Goal: Information Seeking & Learning: Check status

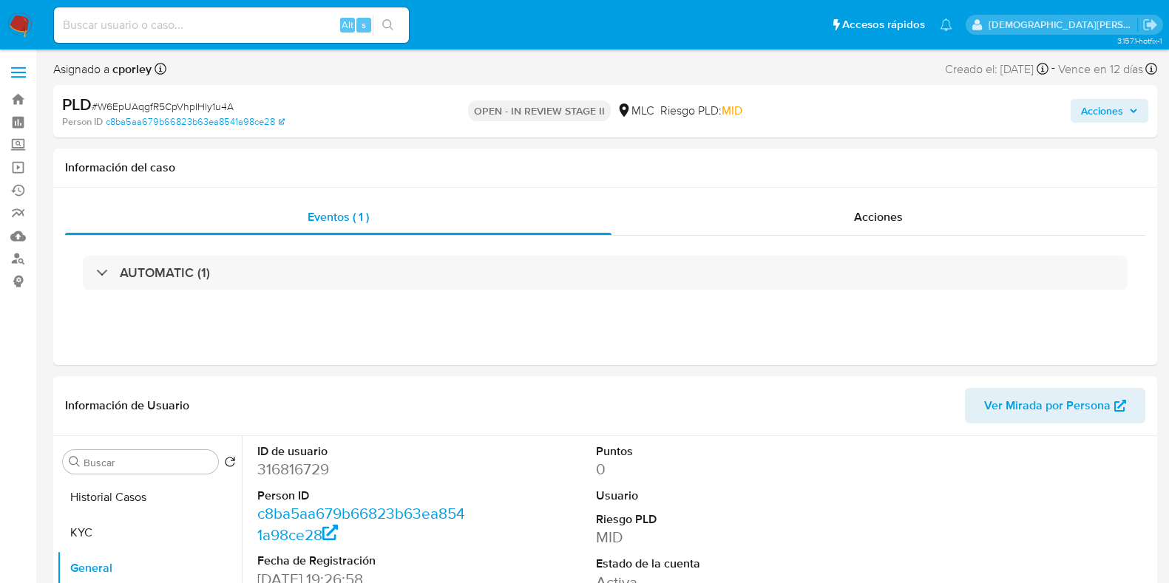
select select "10"
click at [1097, 112] on span "Acciones" at bounding box center [1102, 111] width 42 height 24
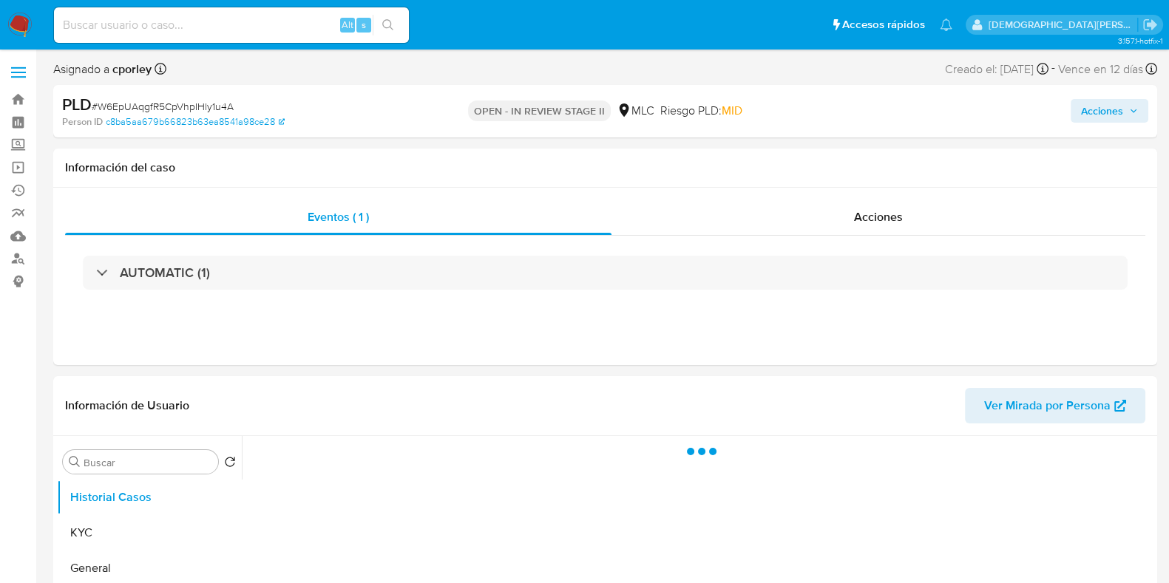
click at [1109, 113] on span "Acciones" at bounding box center [1102, 111] width 42 height 24
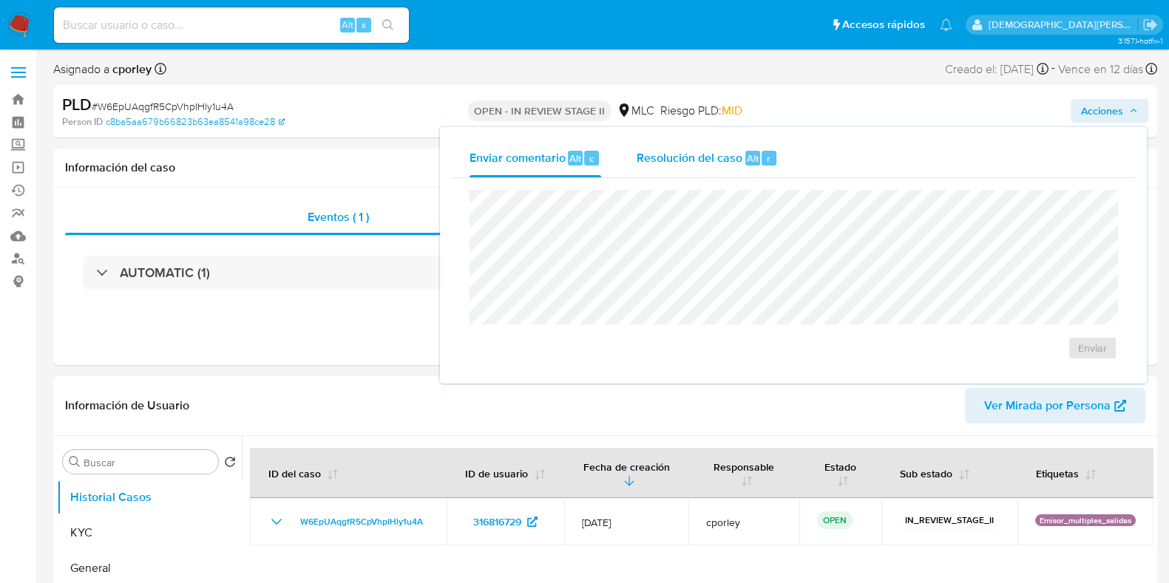
select select "10"
click at [715, 153] on span "Resolución del caso" at bounding box center [690, 157] width 106 height 17
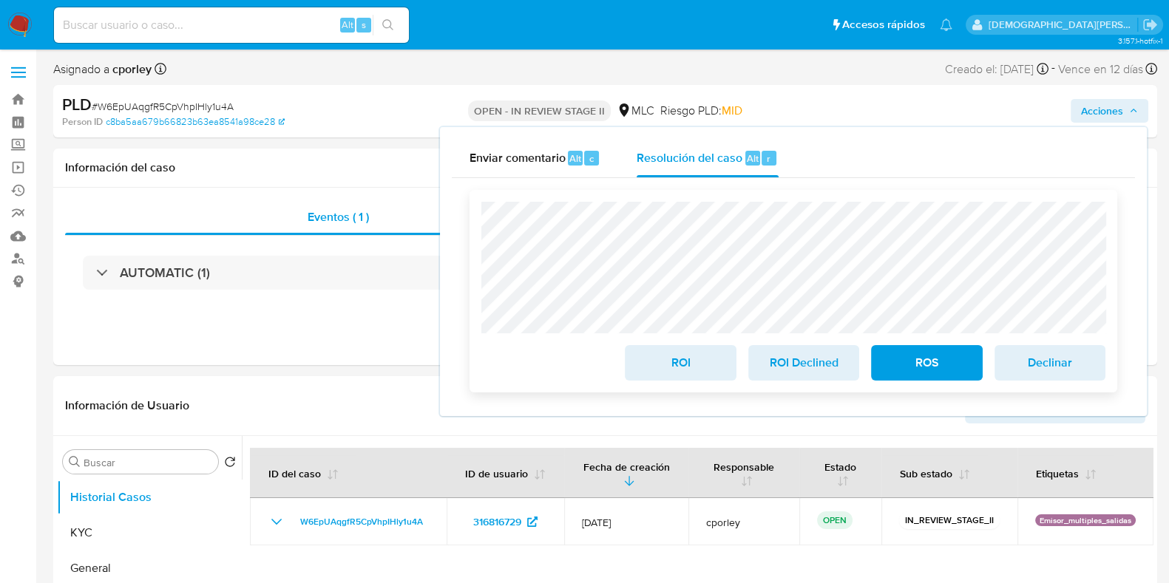
click at [907, 360] on span "ROS" at bounding box center [926, 363] width 72 height 33
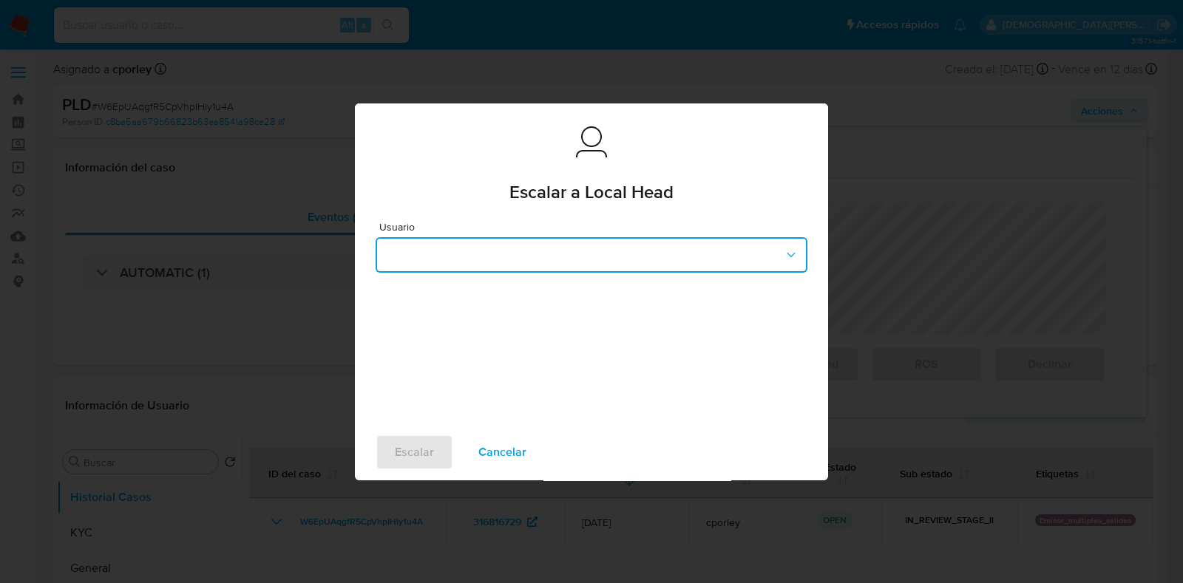
click at [535, 260] on button "button" at bounding box center [592, 254] width 432 height 35
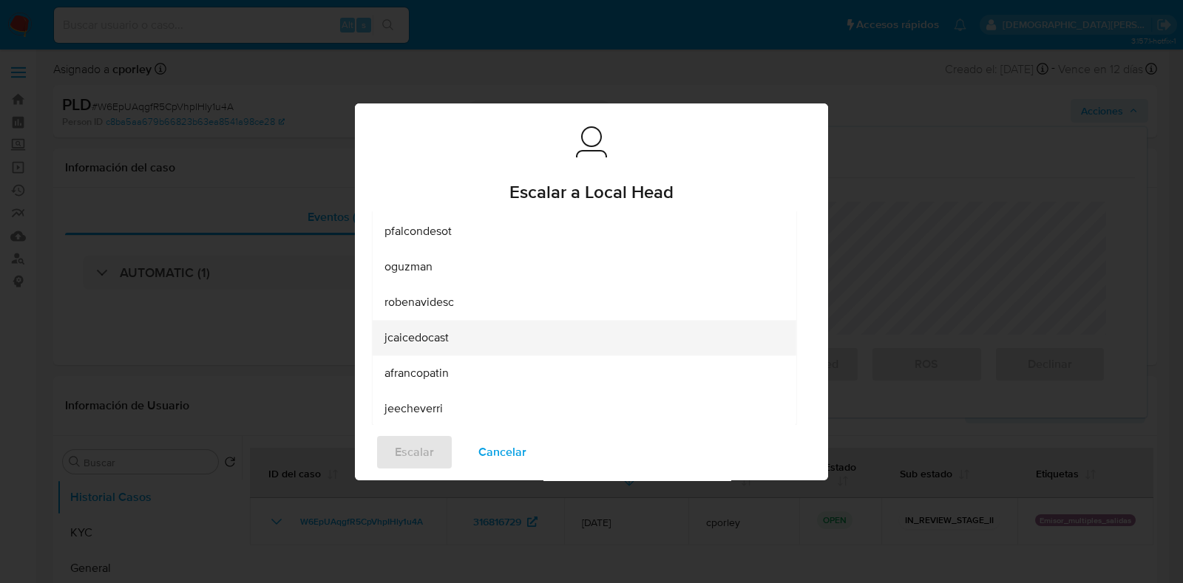
scroll to position [95, 0]
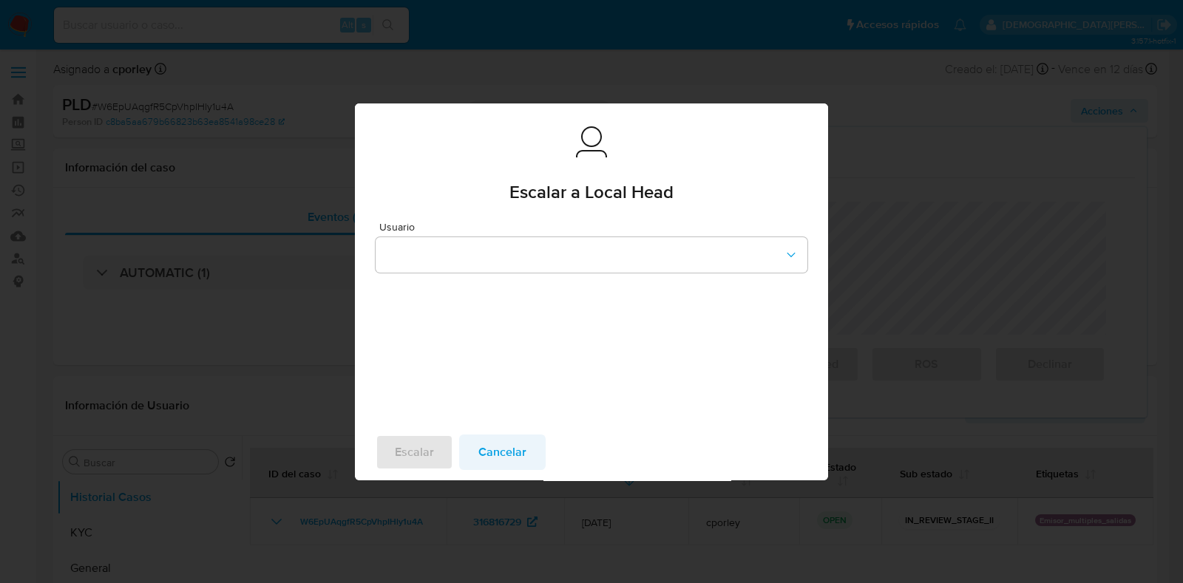
click at [510, 455] on span "Cancelar" at bounding box center [502, 452] width 48 height 33
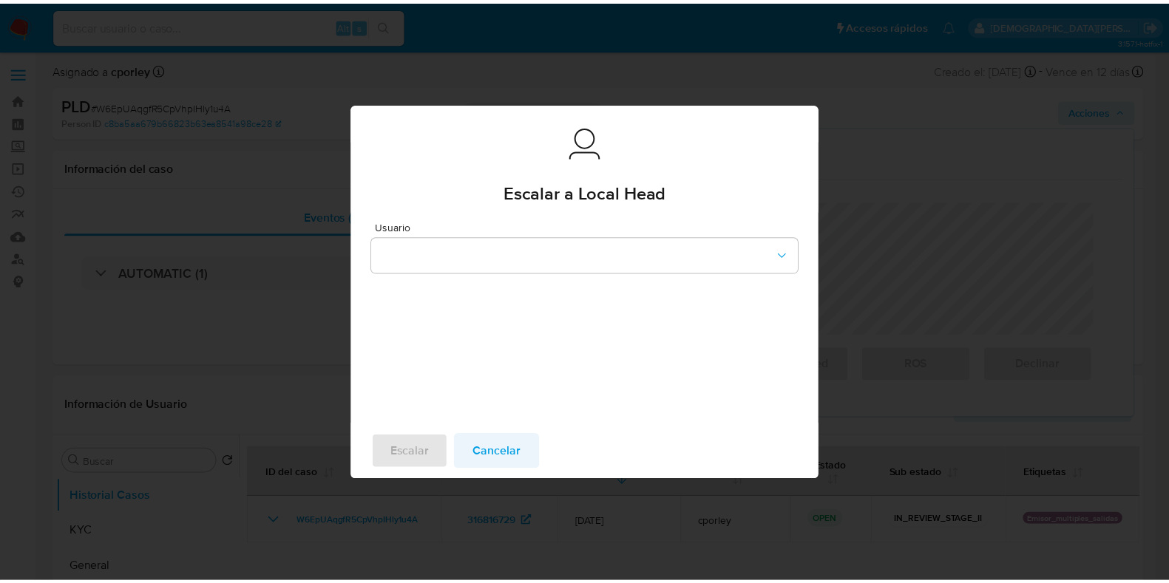
scroll to position [0, 0]
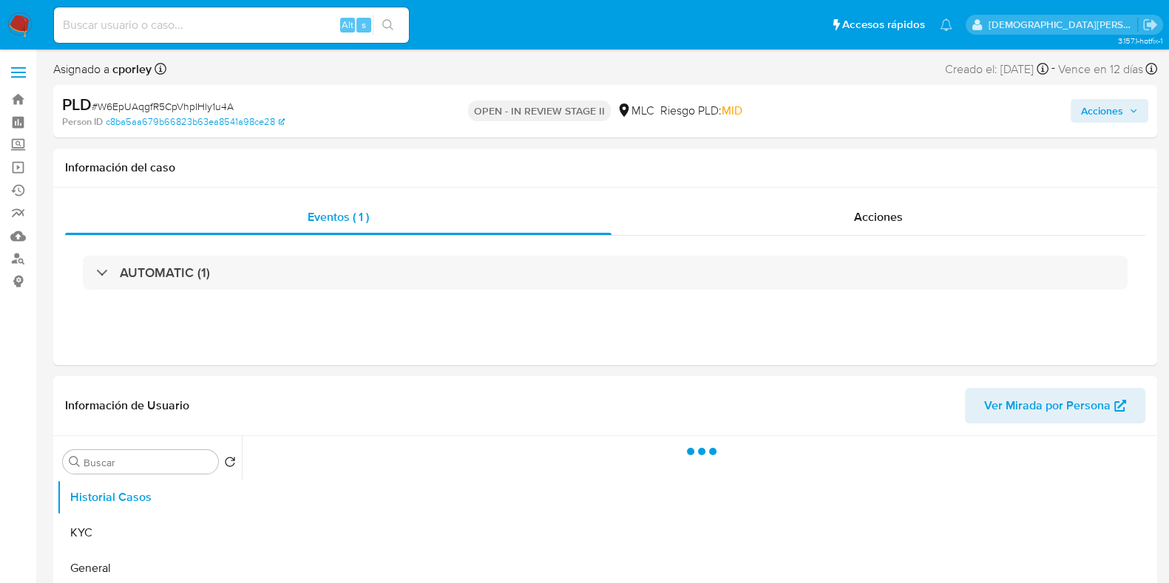
click at [1083, 115] on span "Acciones" at bounding box center [1102, 111] width 42 height 24
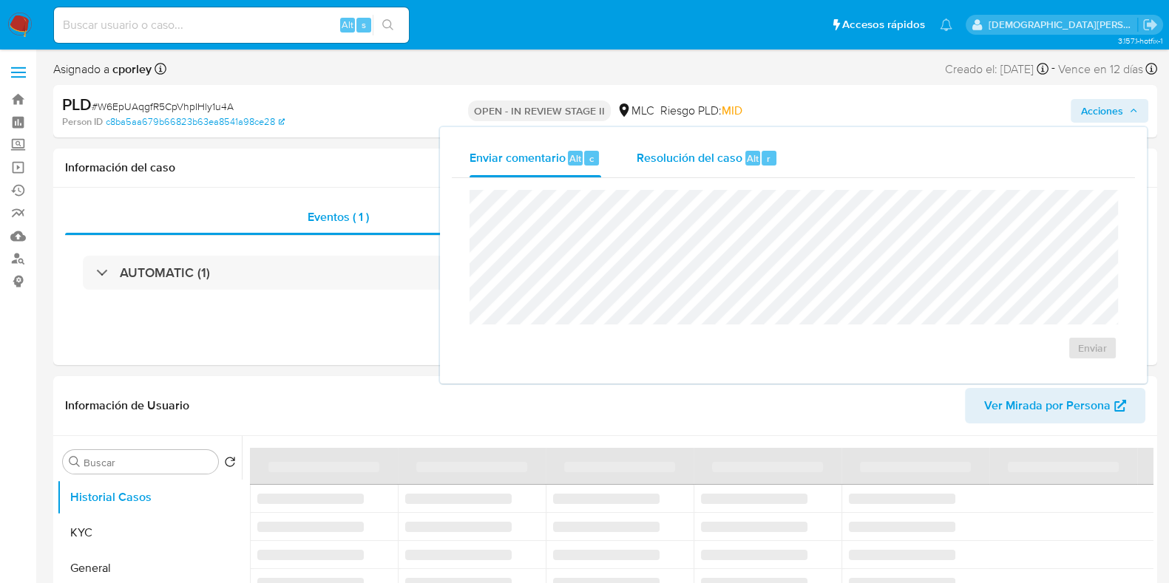
click at [662, 153] on span "Resolución del caso" at bounding box center [690, 157] width 106 height 17
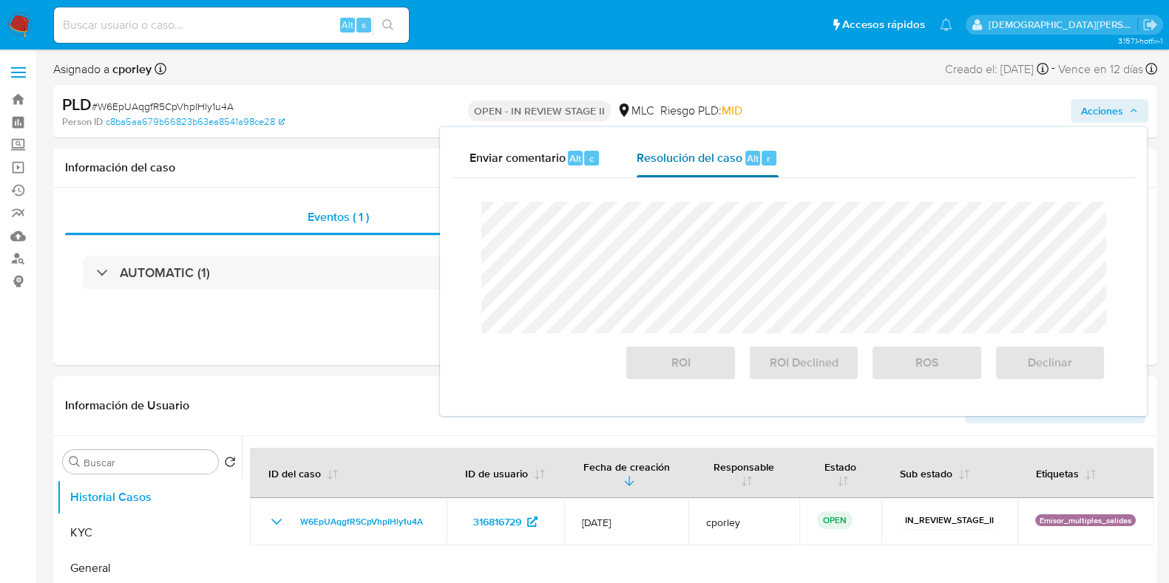
select select "10"
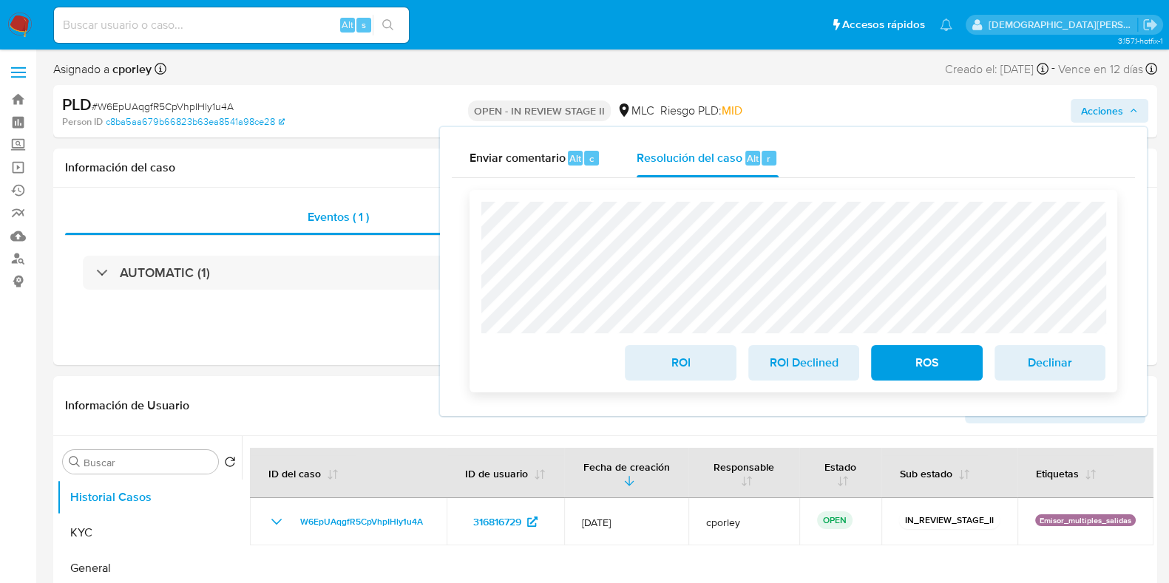
click at [954, 367] on span "ROS" at bounding box center [926, 363] width 72 height 33
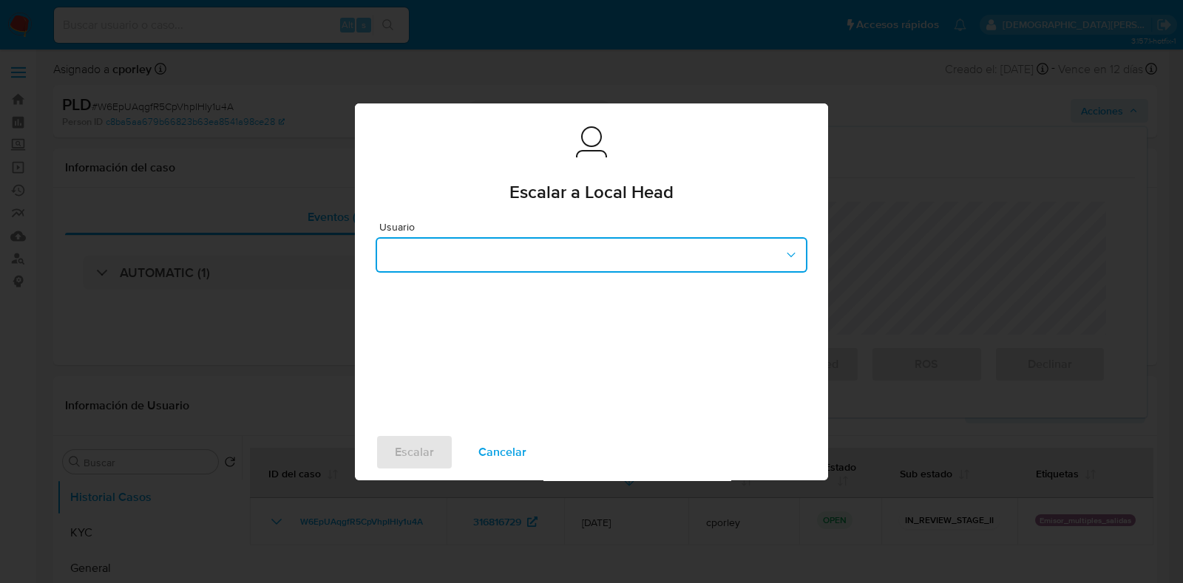
click at [552, 257] on button "button" at bounding box center [592, 254] width 432 height 35
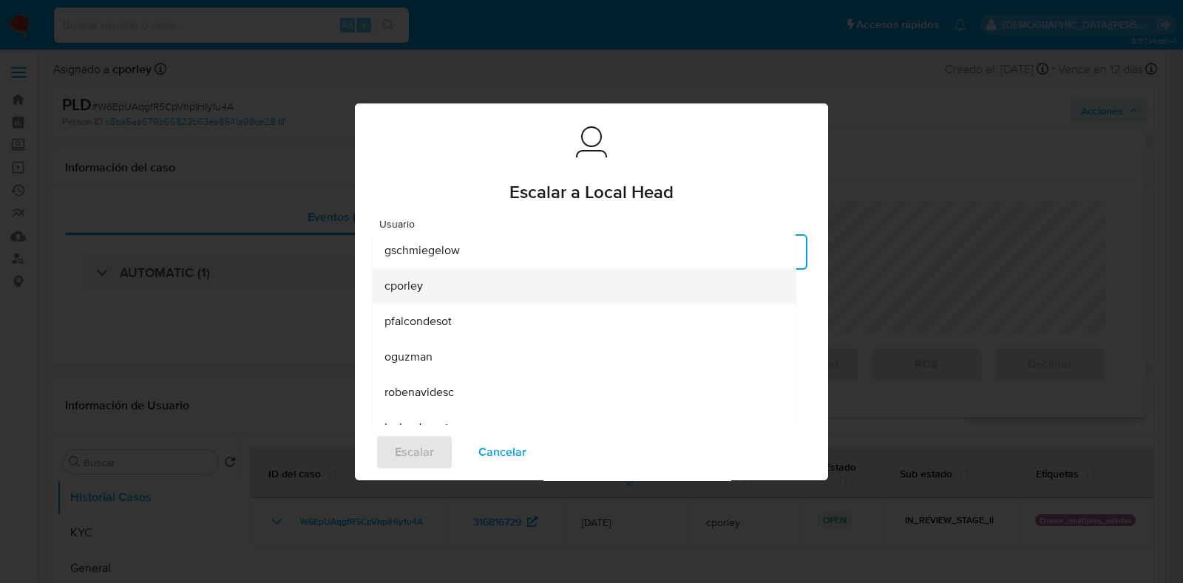
scroll to position [95, 0]
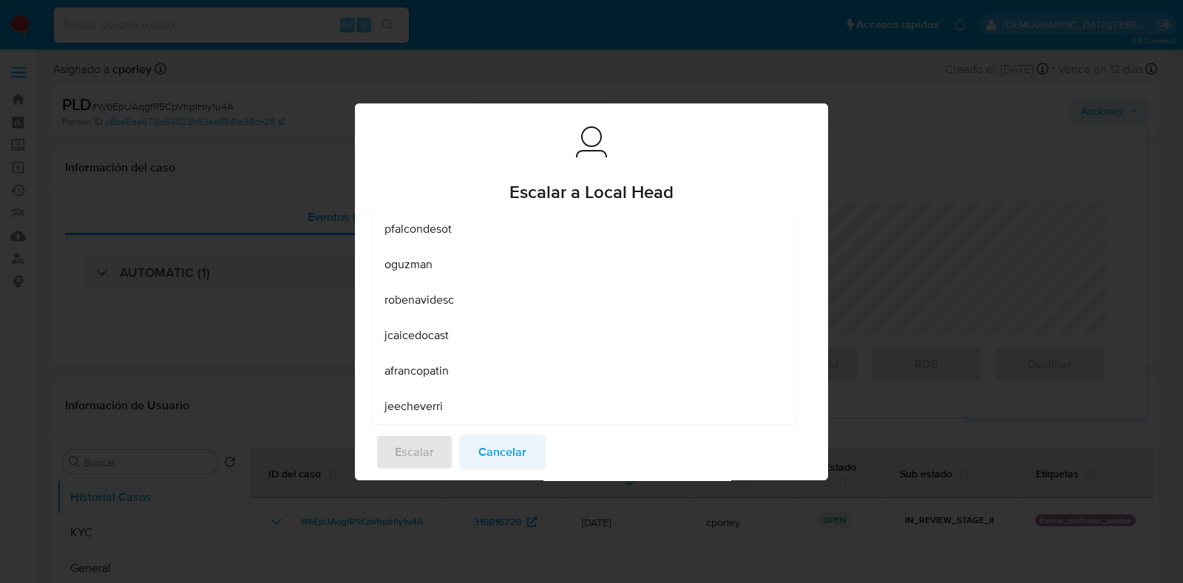
click at [507, 442] on span "Cancelar" at bounding box center [502, 452] width 48 height 33
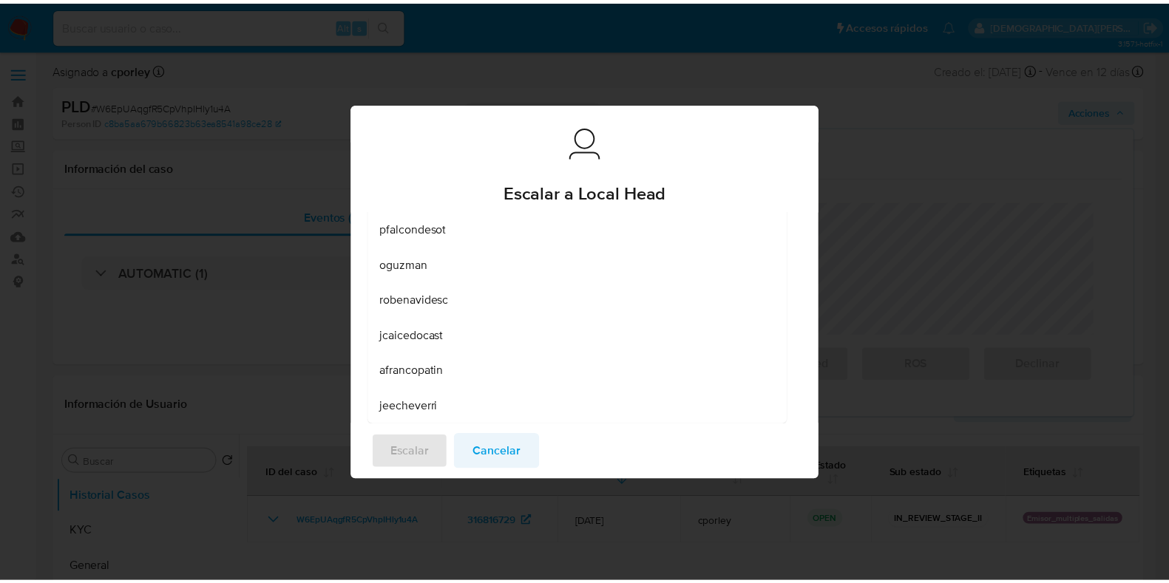
scroll to position [0, 0]
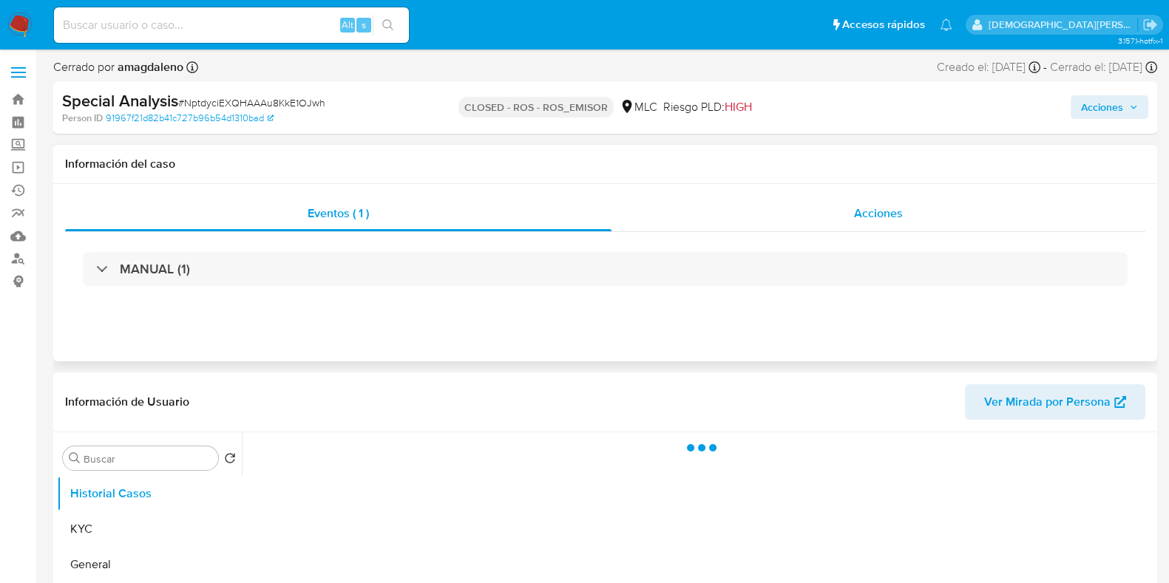
click at [811, 223] on div "Acciones" at bounding box center [879, 213] width 534 height 35
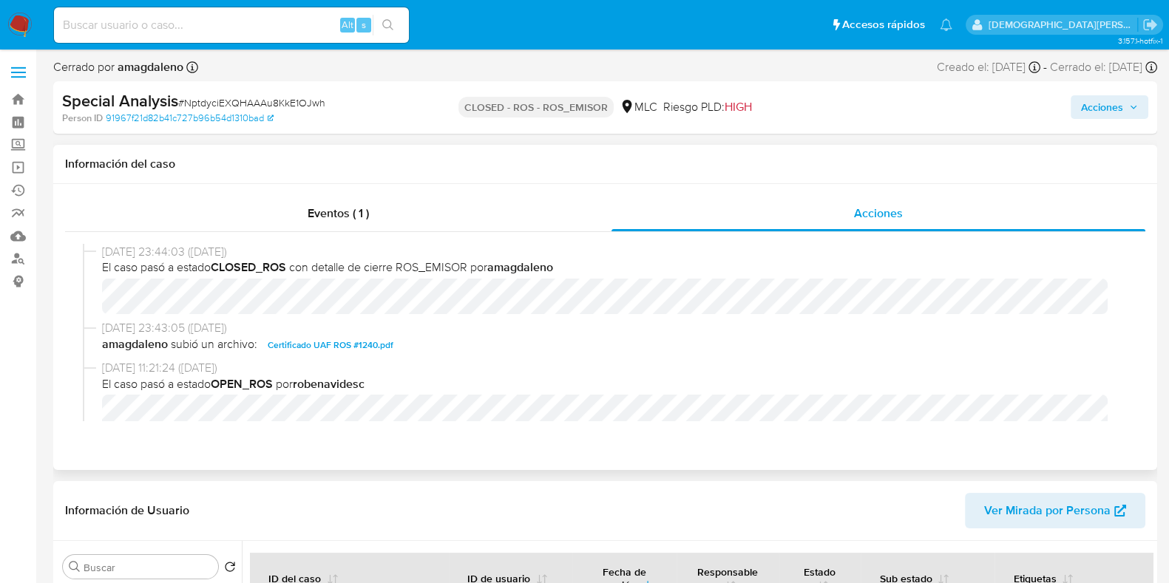
select select "10"
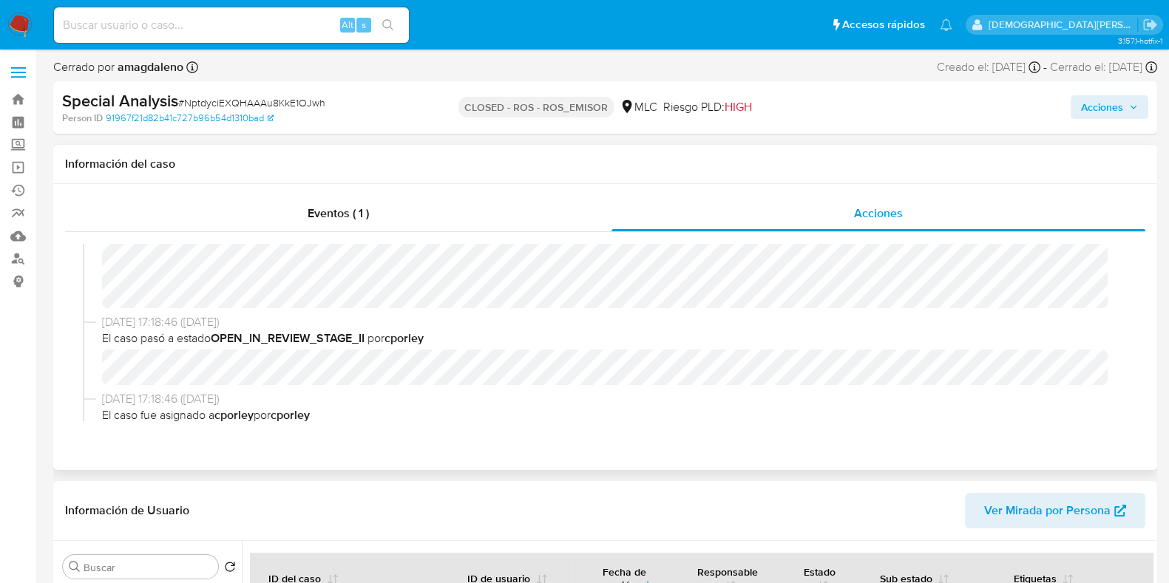
scroll to position [369, 0]
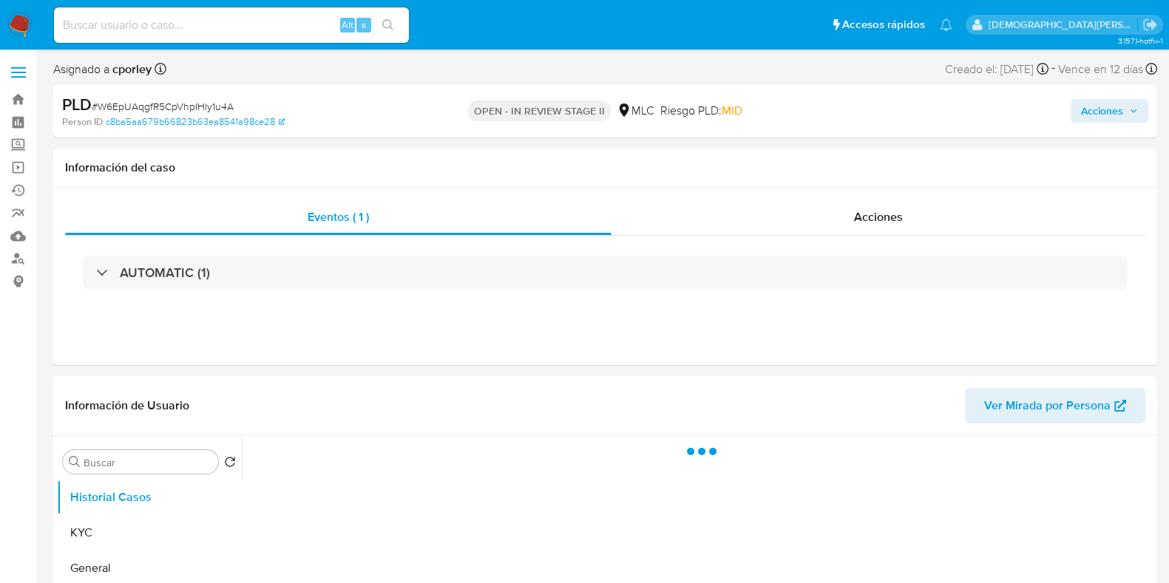
click at [1084, 108] on span "Acciones" at bounding box center [1102, 111] width 42 height 24
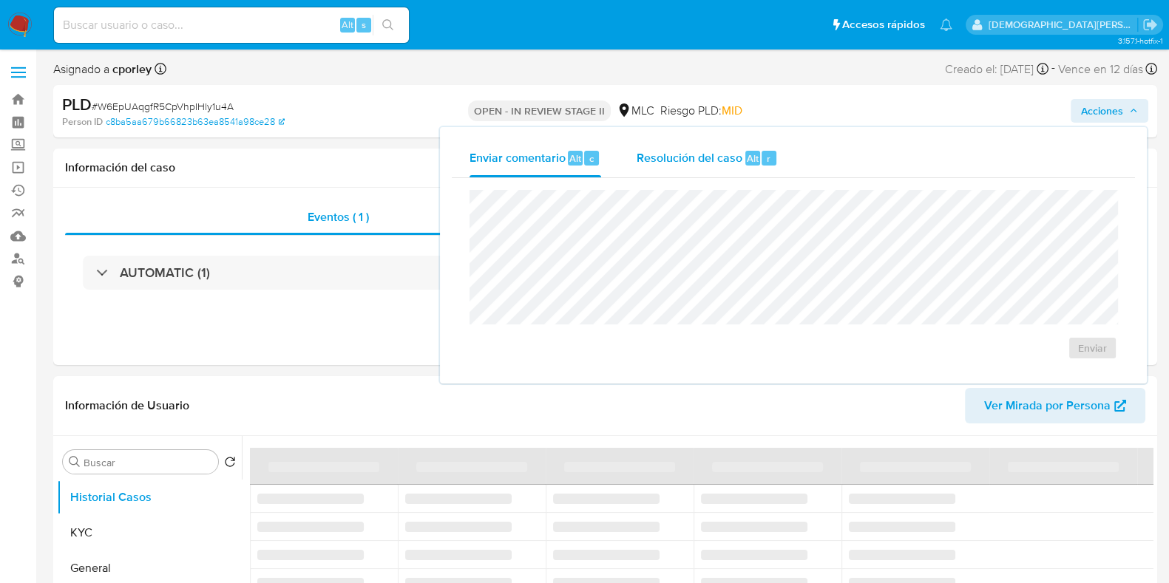
select select "10"
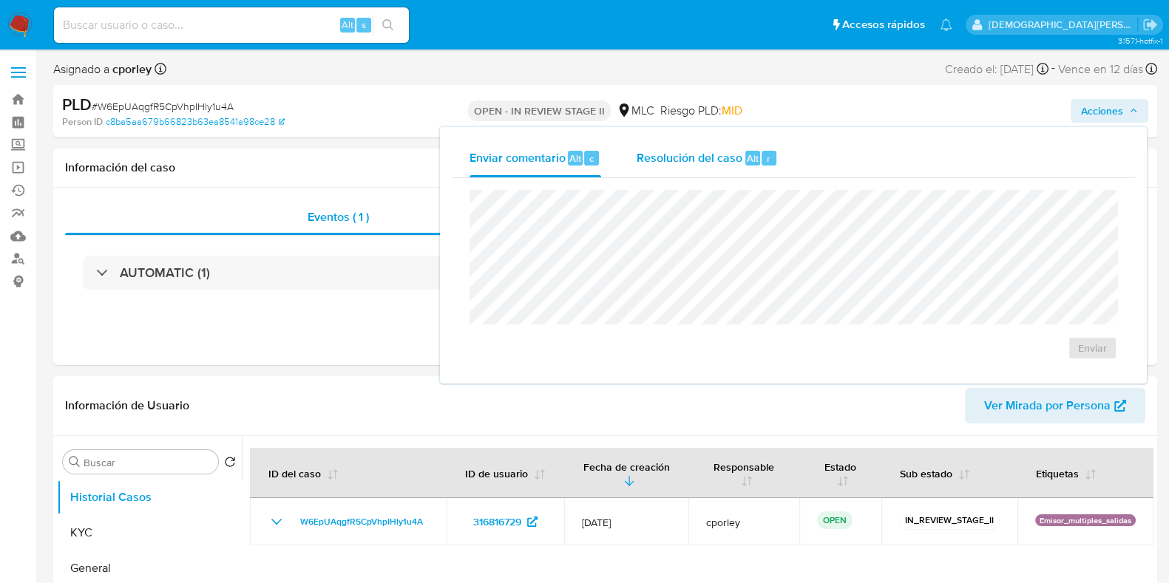
click at [669, 161] on span "Resolución del caso" at bounding box center [690, 157] width 106 height 17
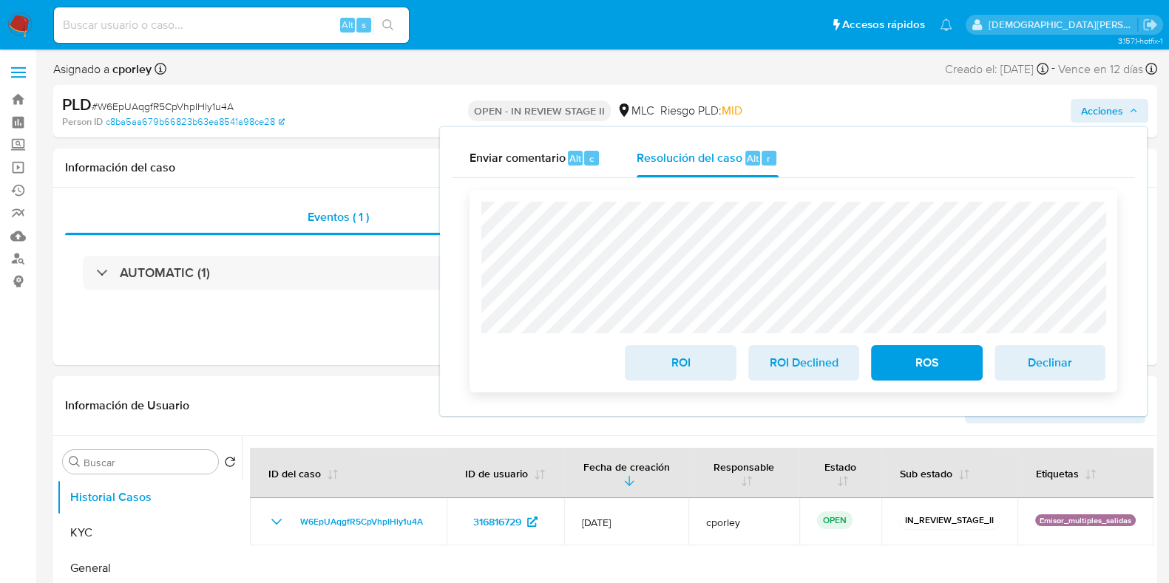
click at [916, 373] on span "ROS" at bounding box center [926, 363] width 72 height 33
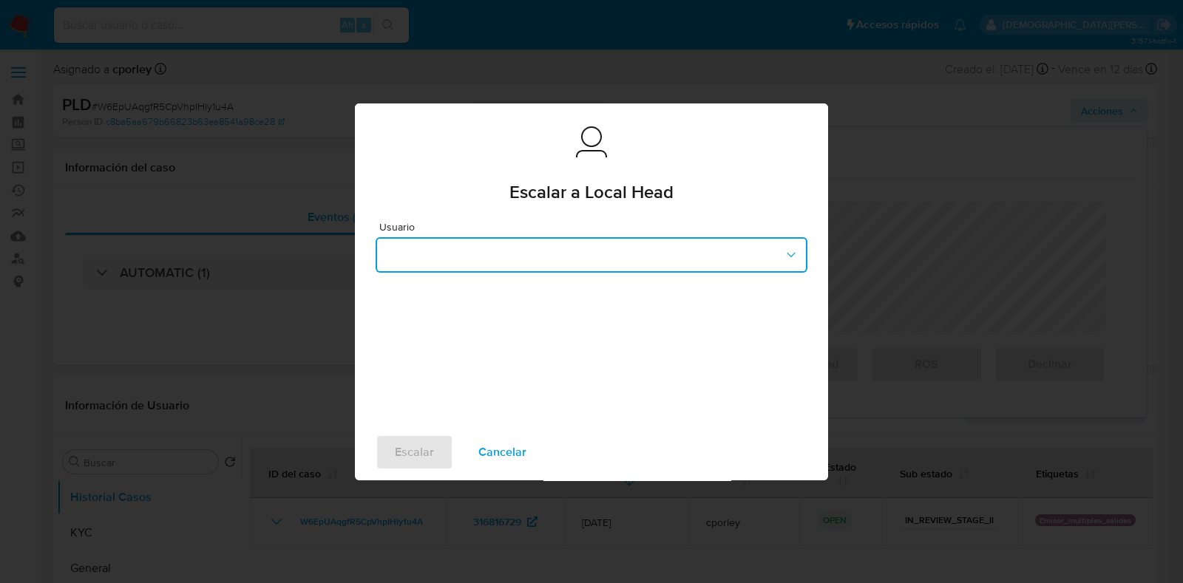
click at [506, 260] on button "button" at bounding box center [592, 254] width 432 height 35
click at [701, 256] on button "button" at bounding box center [592, 254] width 432 height 35
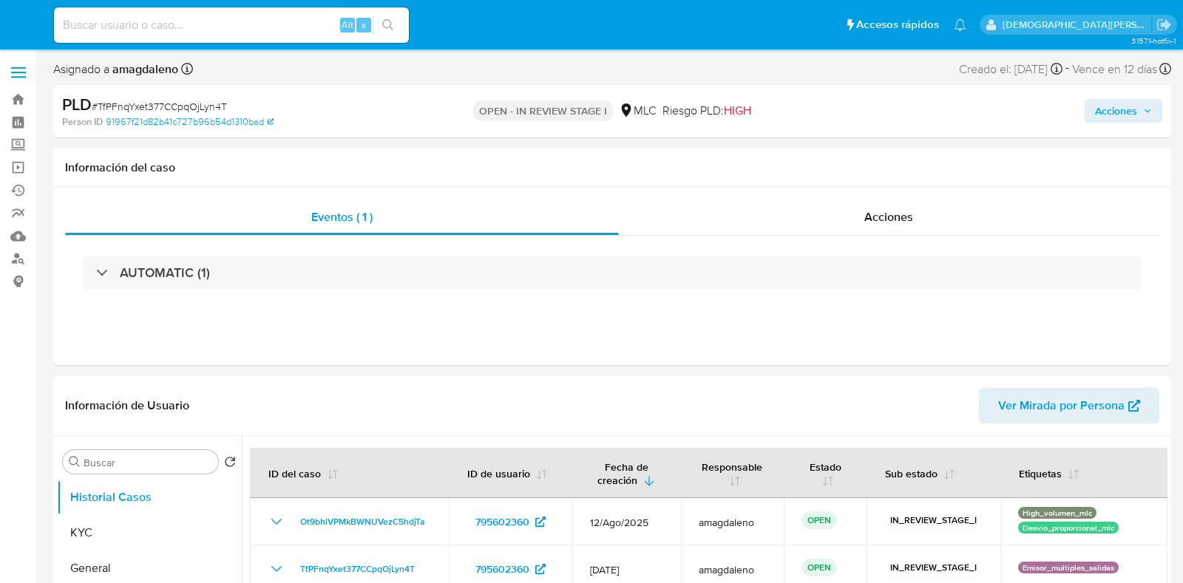
select select "10"
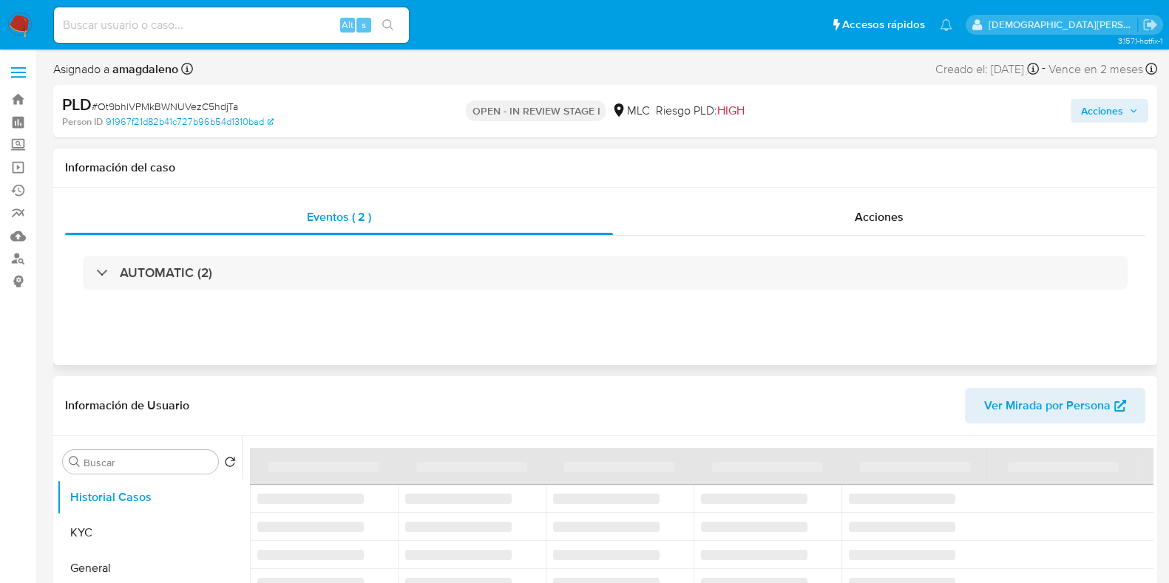
select select "10"
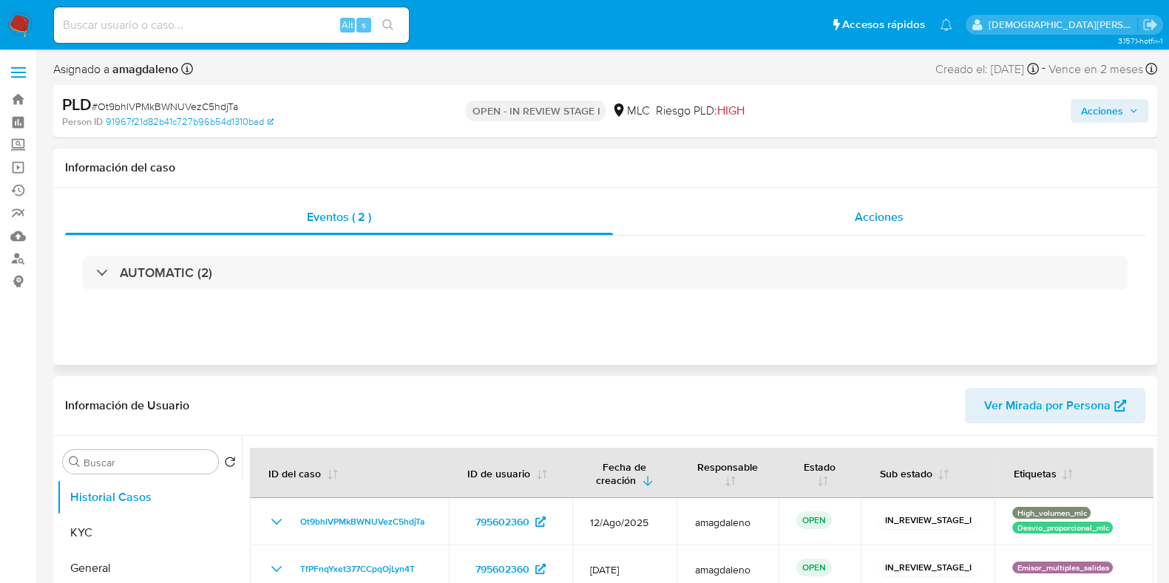
click at [802, 226] on div "Acciones" at bounding box center [879, 217] width 532 height 35
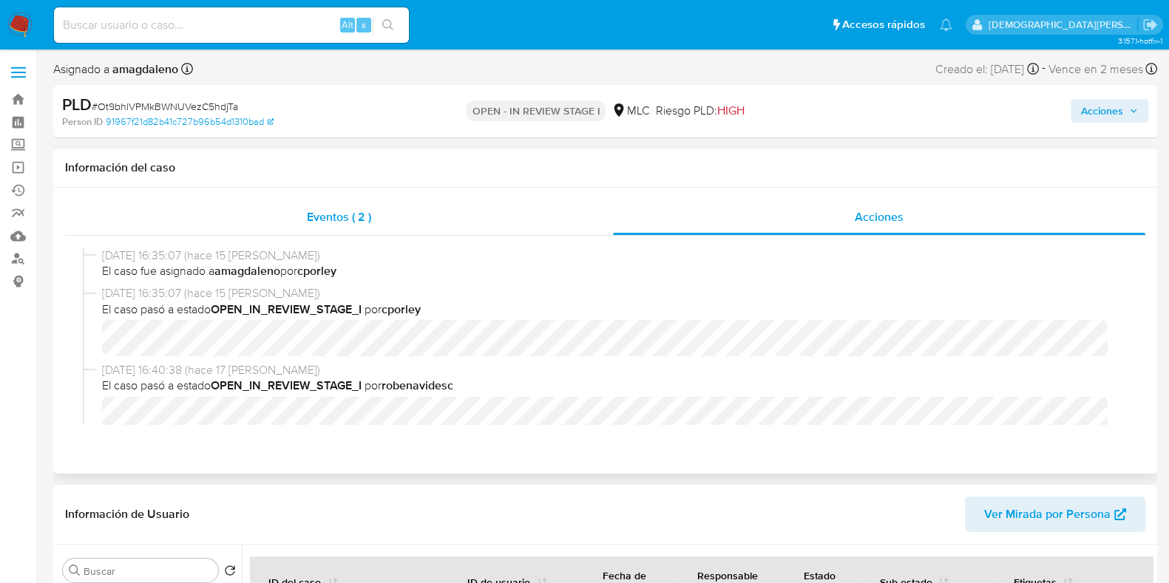
click at [434, 227] on div "Eventos ( 2 )" at bounding box center [339, 217] width 548 height 35
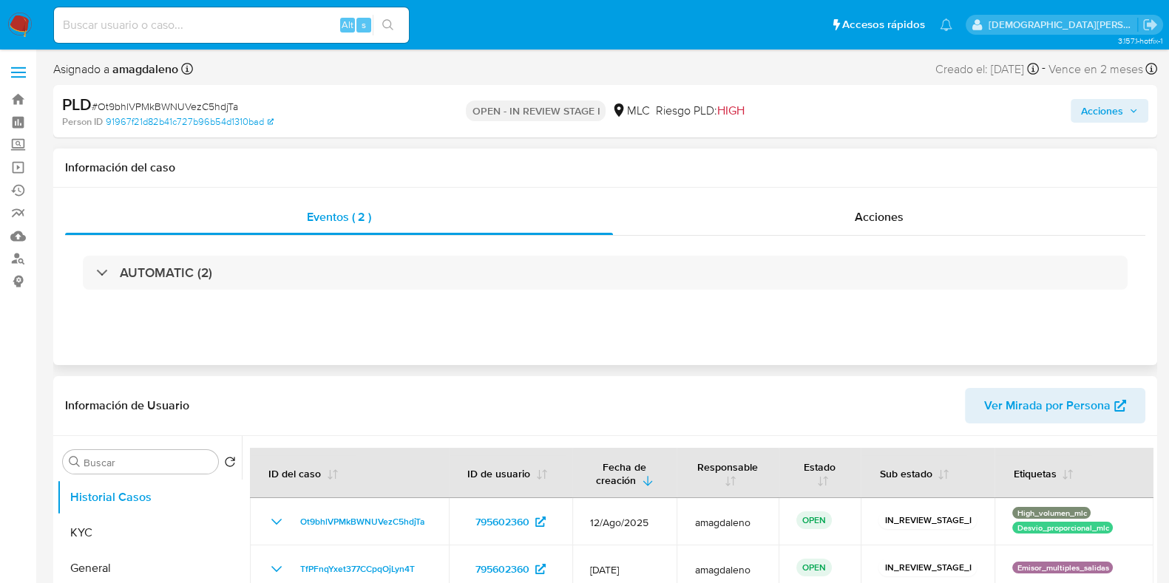
click at [246, 301] on div "AUTOMATIC (2)" at bounding box center [605, 273] width 1080 height 74
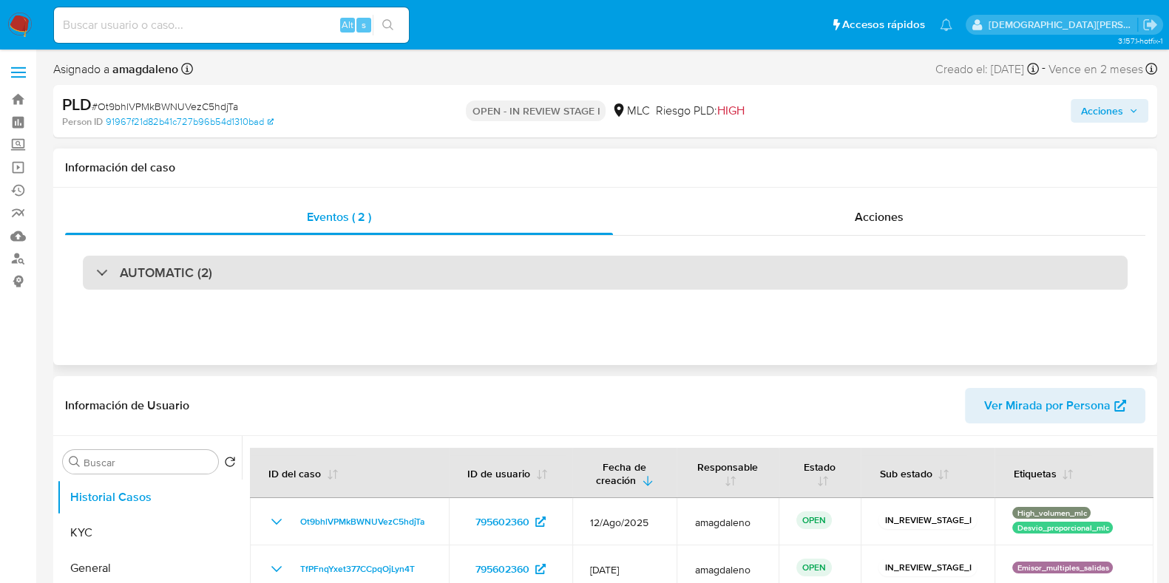
click at [262, 277] on div "AUTOMATIC (2)" at bounding box center [605, 273] width 1045 height 34
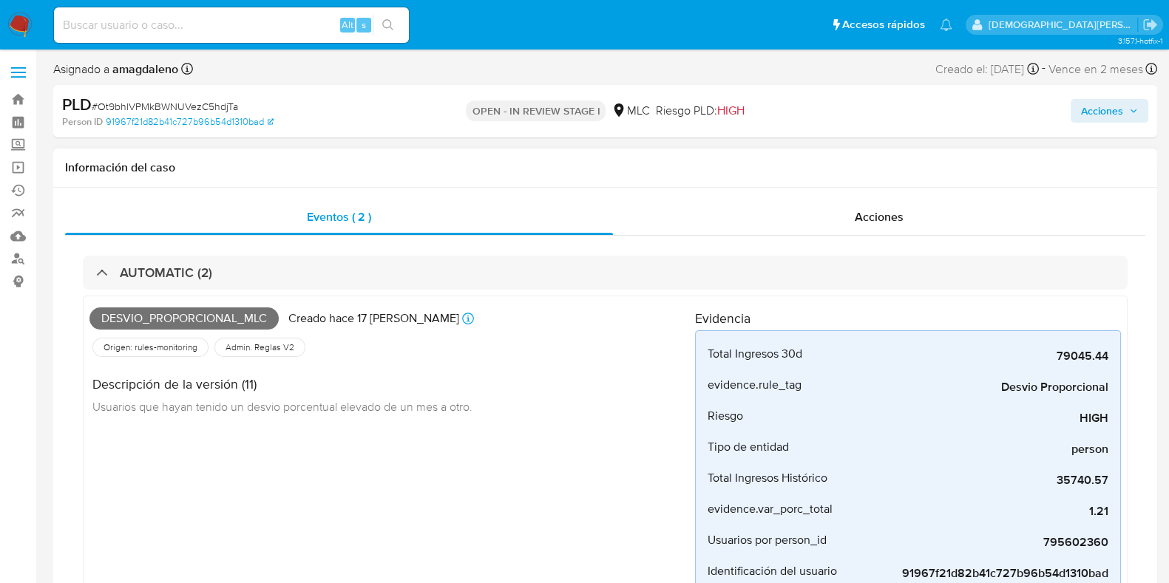
drag, startPoint x: 799, startPoint y: 223, endPoint x: 703, endPoint y: 235, distance: 96.9
click at [799, 223] on div "Acciones" at bounding box center [879, 217] width 532 height 35
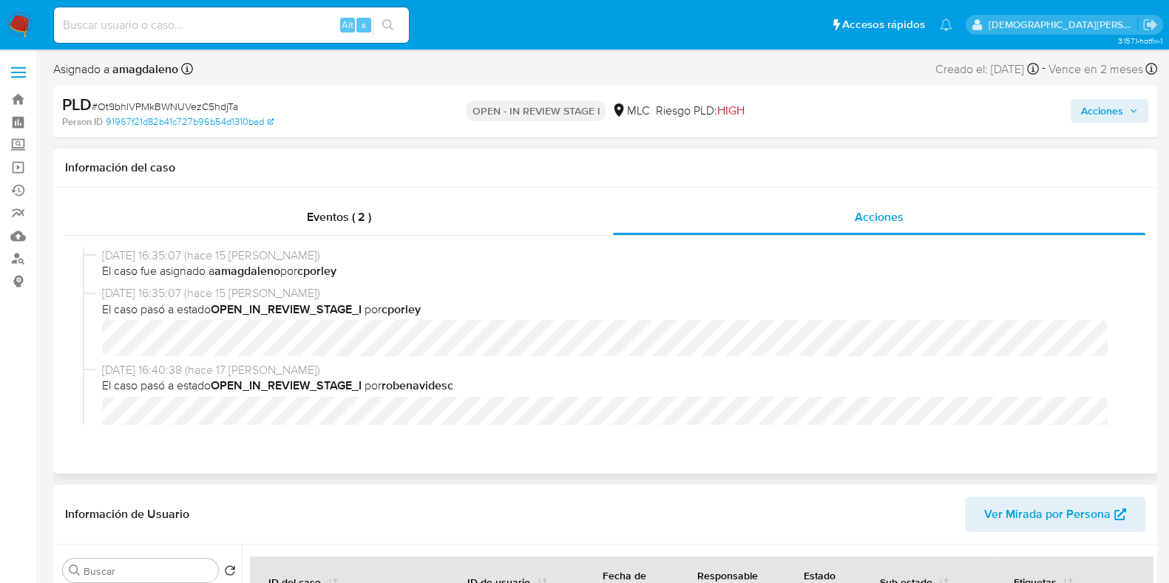
scroll to position [51, 0]
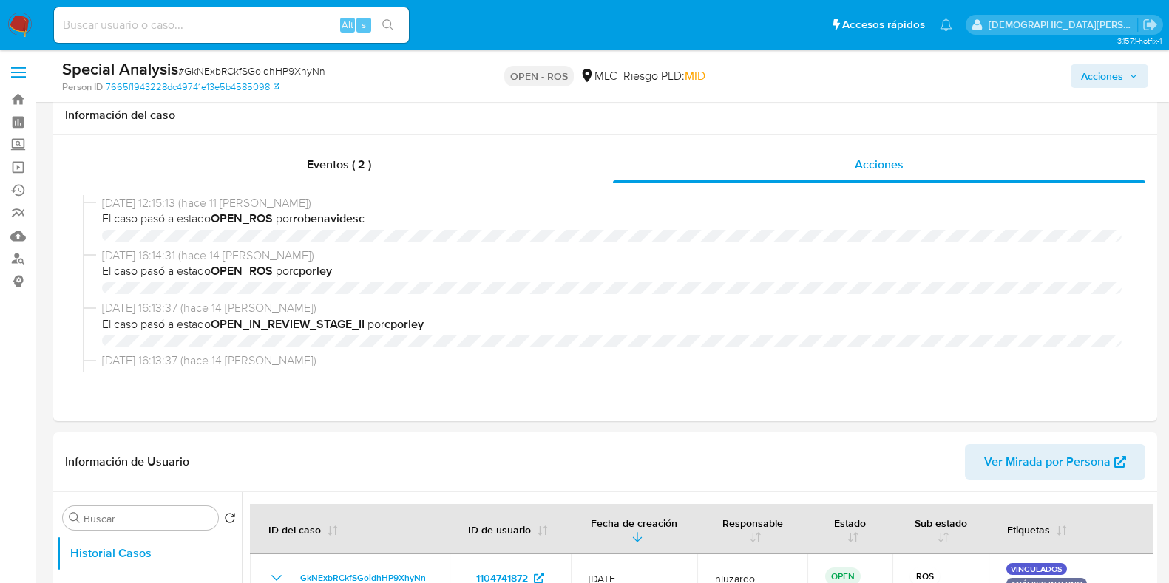
select select "10"
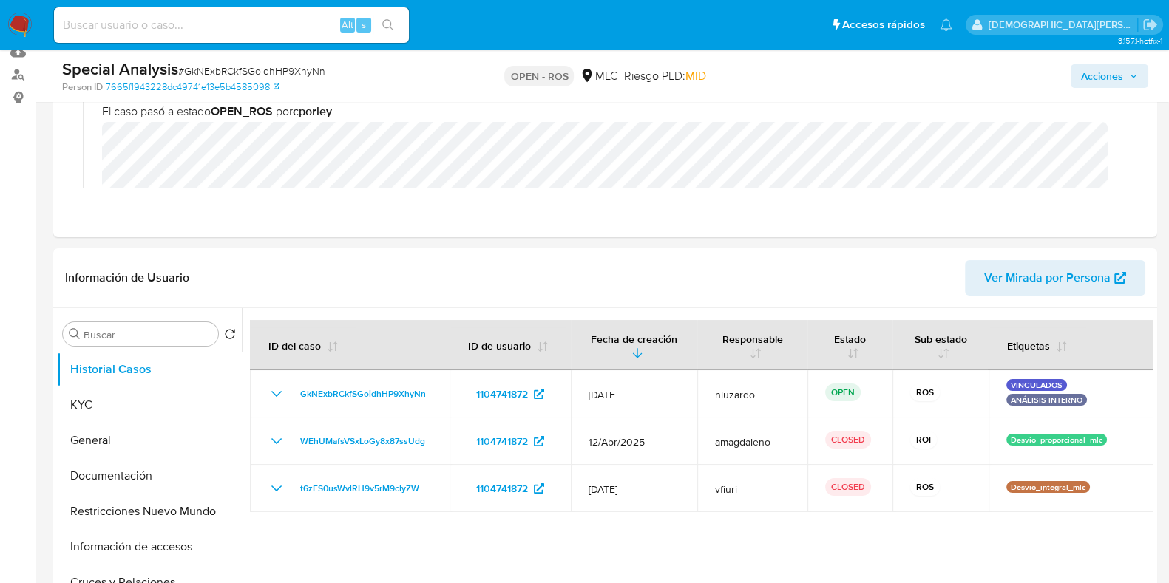
scroll to position [92, 0]
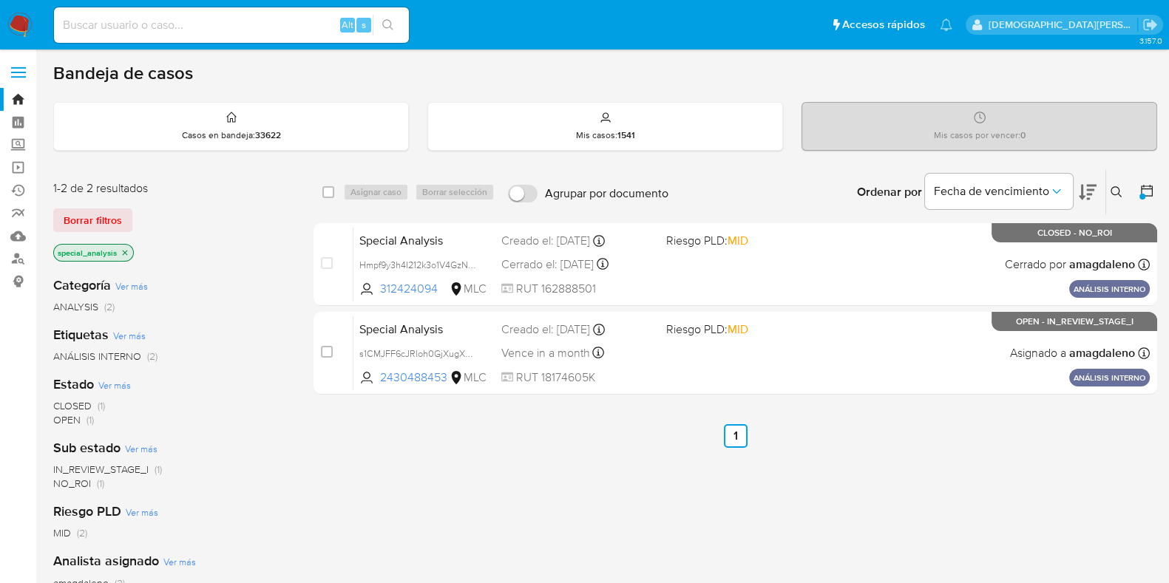
click at [126, 253] on icon "close-filter" at bounding box center [125, 252] width 5 height 5
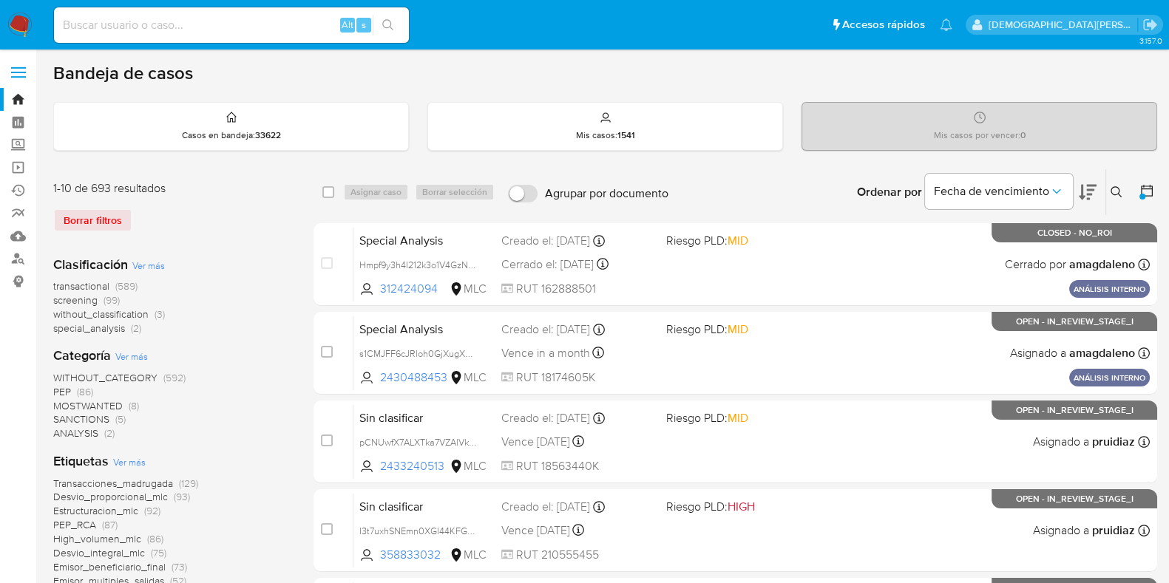
click at [1143, 194] on div at bounding box center [1143, 197] width 6 height 6
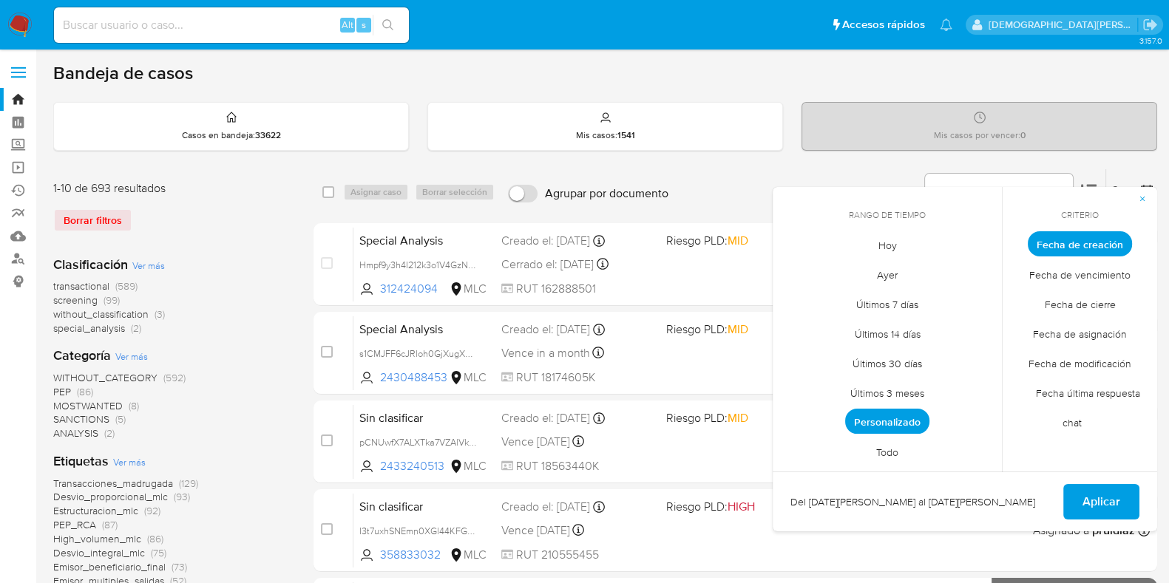
click at [909, 422] on span "Personalizado" at bounding box center [887, 421] width 84 height 25
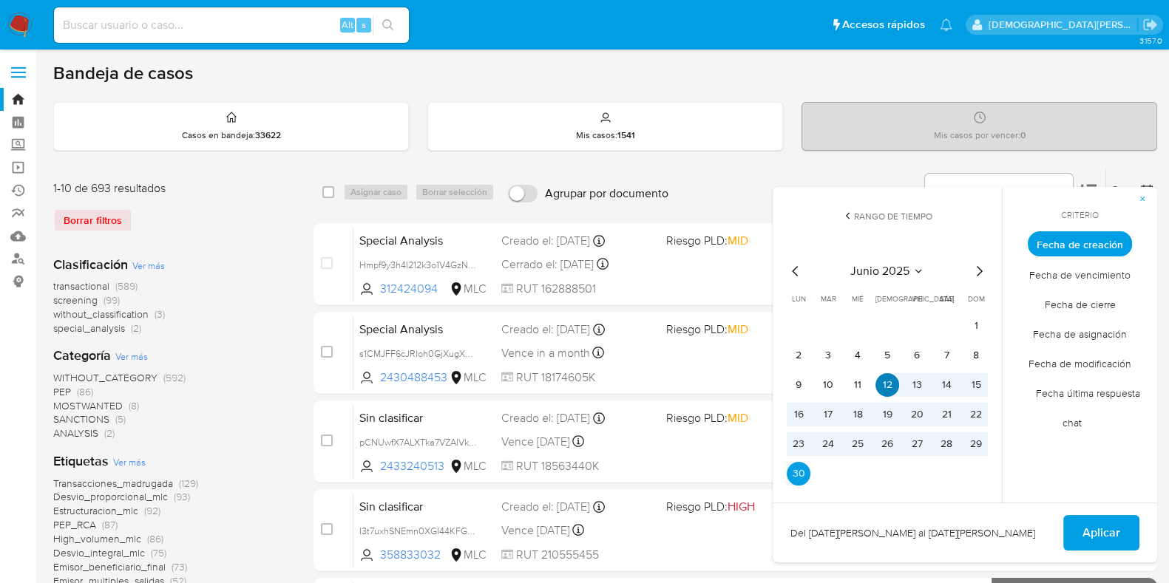
click at [884, 382] on button "12" at bounding box center [888, 385] width 24 height 24
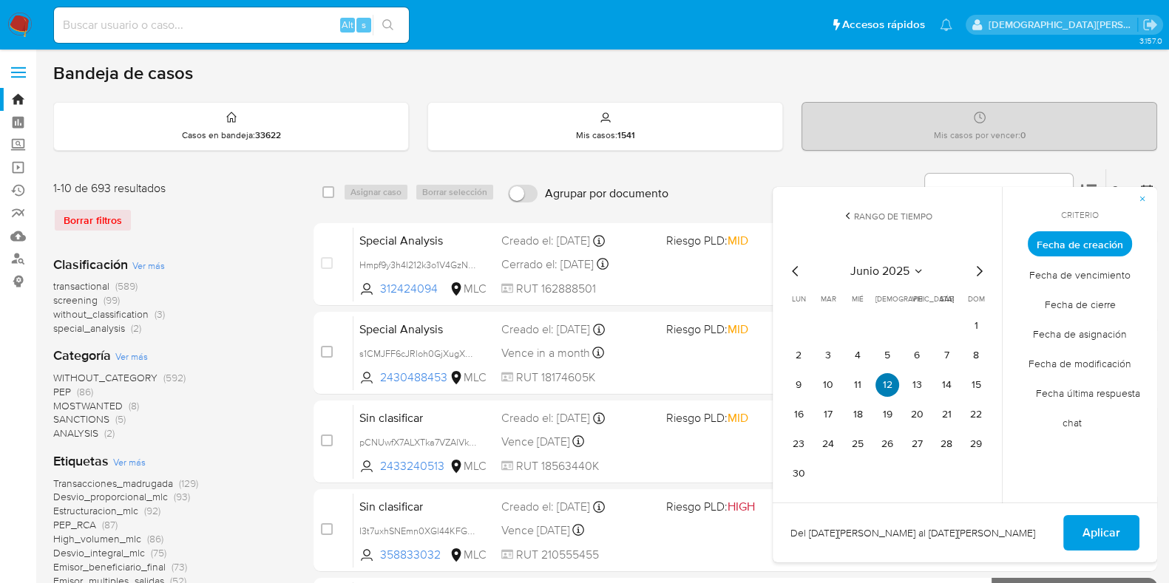
click at [884, 382] on button "12" at bounding box center [888, 385] width 24 height 24
click at [1109, 534] on span "Aplicar" at bounding box center [1102, 533] width 38 height 33
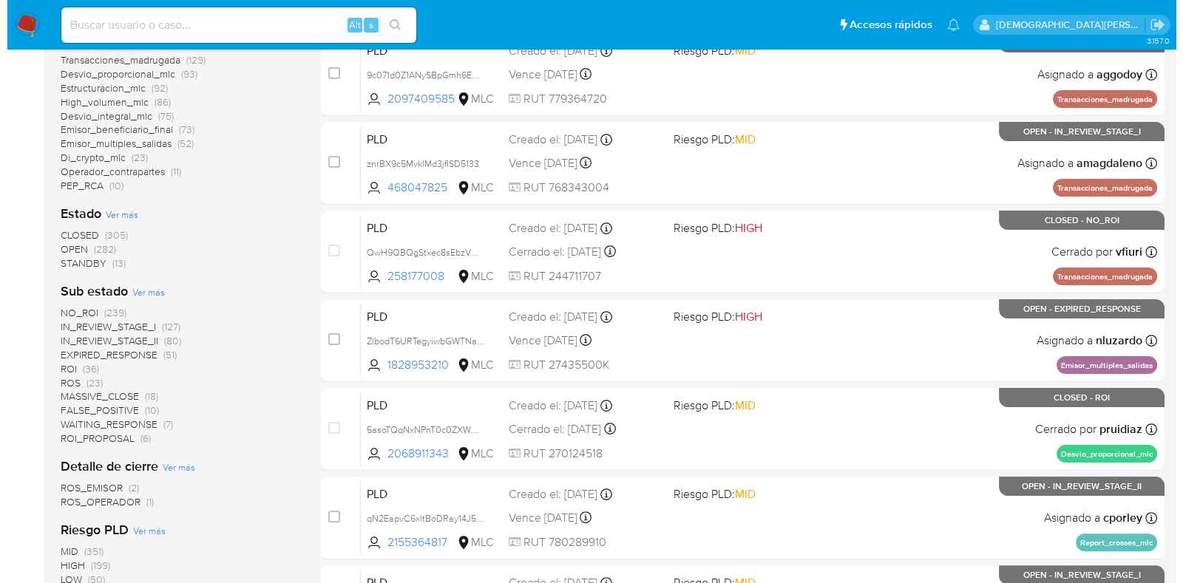
scroll to position [369, 0]
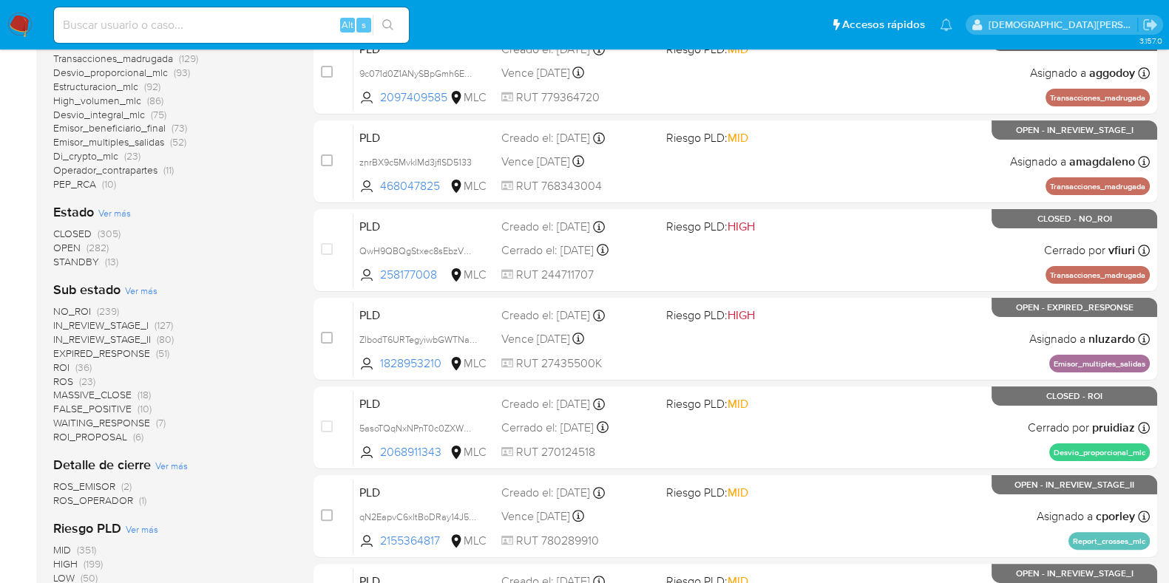
click at [126, 209] on span "Ver más" at bounding box center [114, 212] width 33 height 13
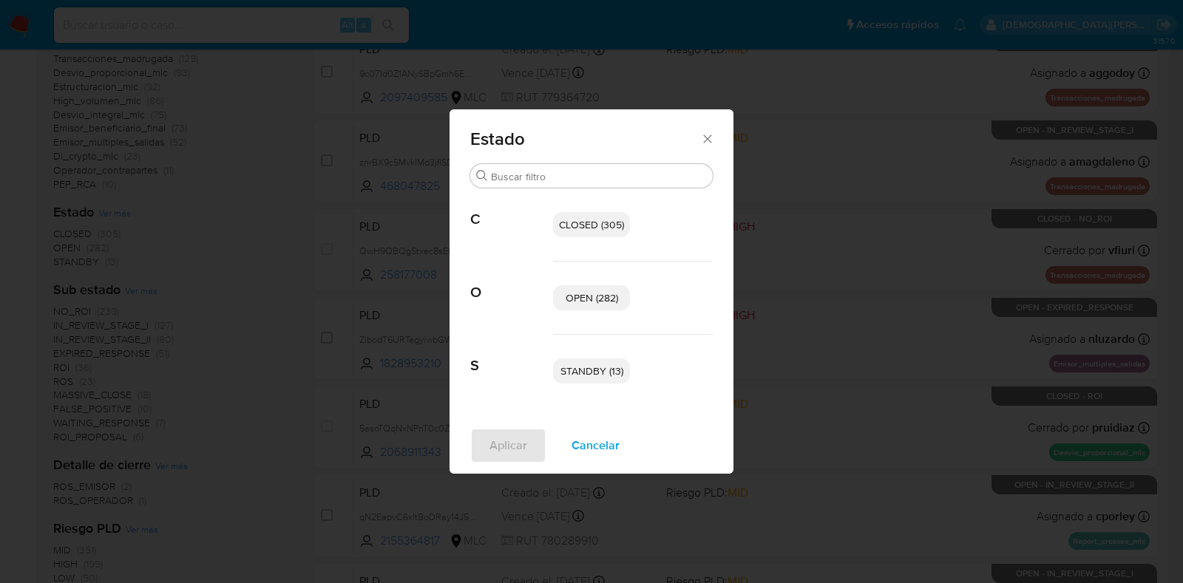
click at [599, 299] on span "OPEN (282)" at bounding box center [592, 298] width 53 height 15
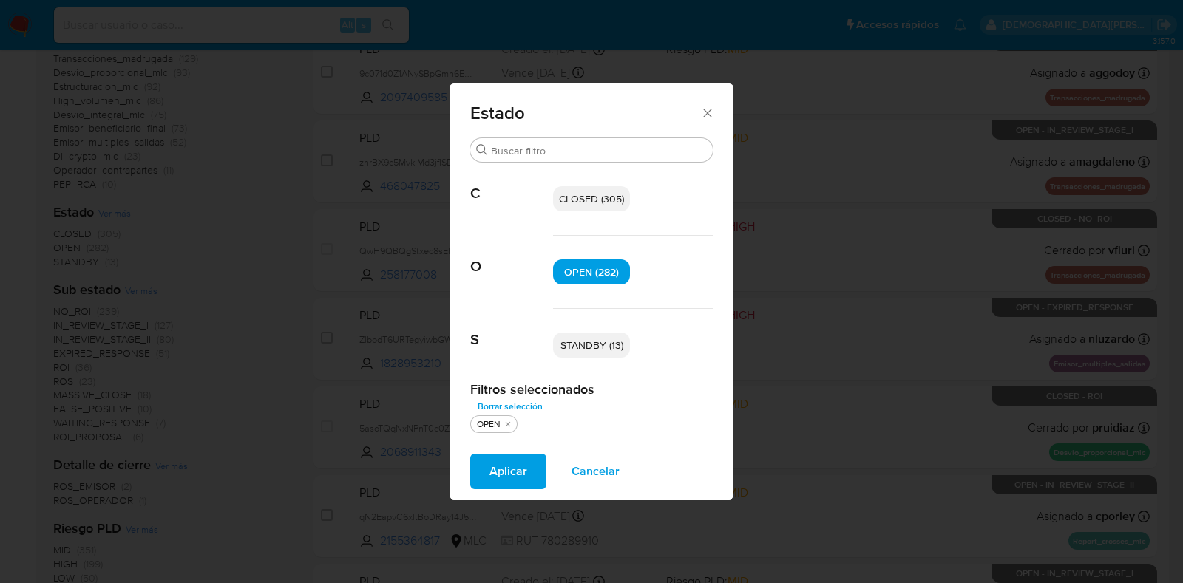
click at [599, 345] on span "STANDBY (13)" at bounding box center [592, 345] width 63 height 15
click at [511, 476] on span "Aplicar" at bounding box center [509, 472] width 38 height 33
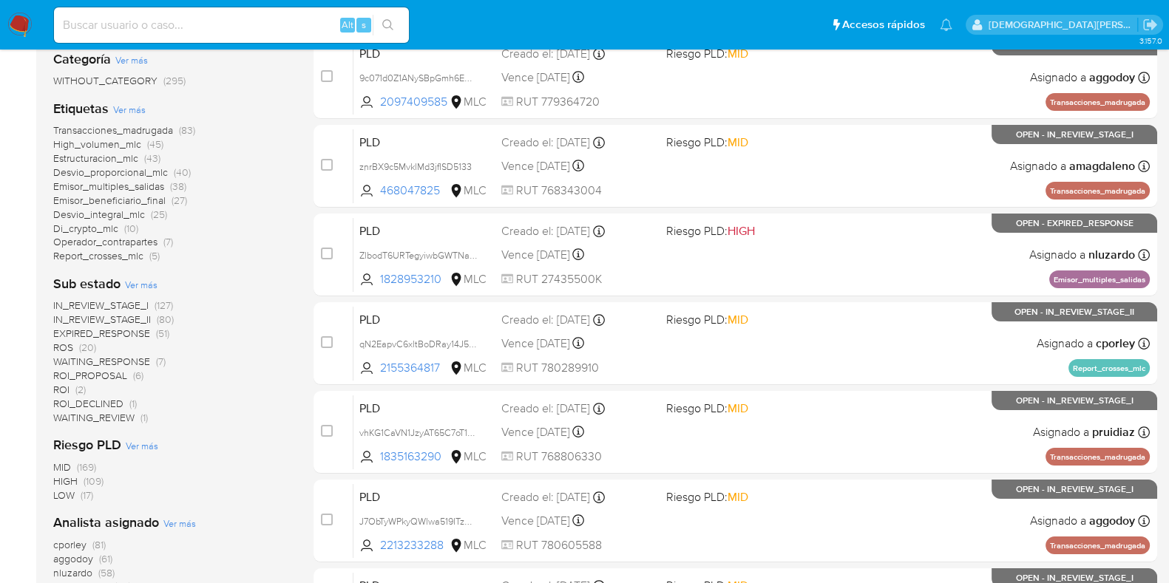
scroll to position [277, 0]
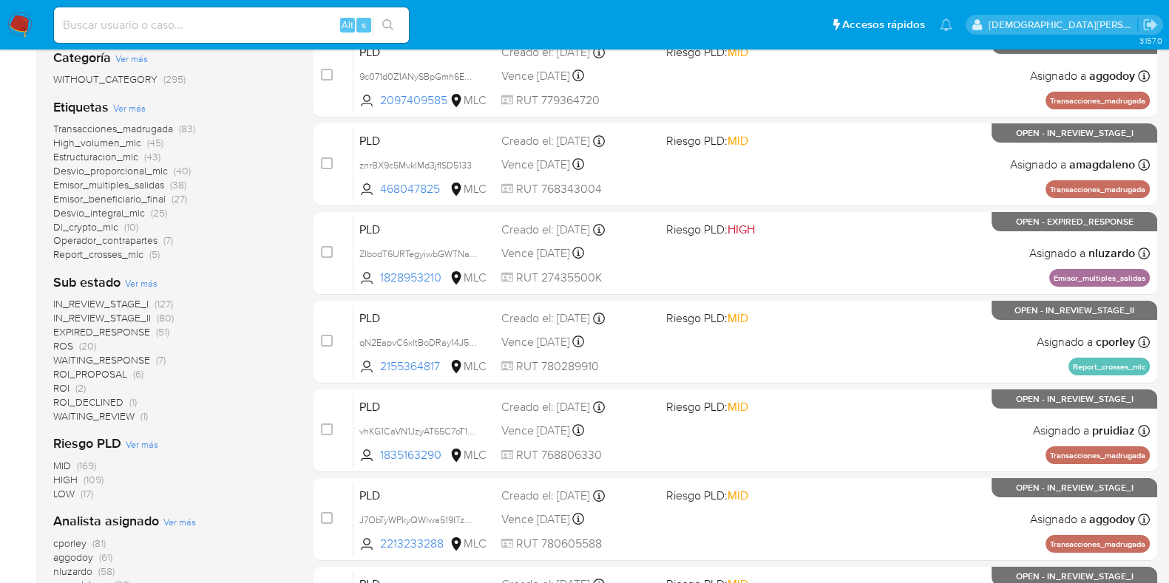
click at [106, 302] on span "IN_REVIEW_STAGE_I" at bounding box center [100, 304] width 95 height 15
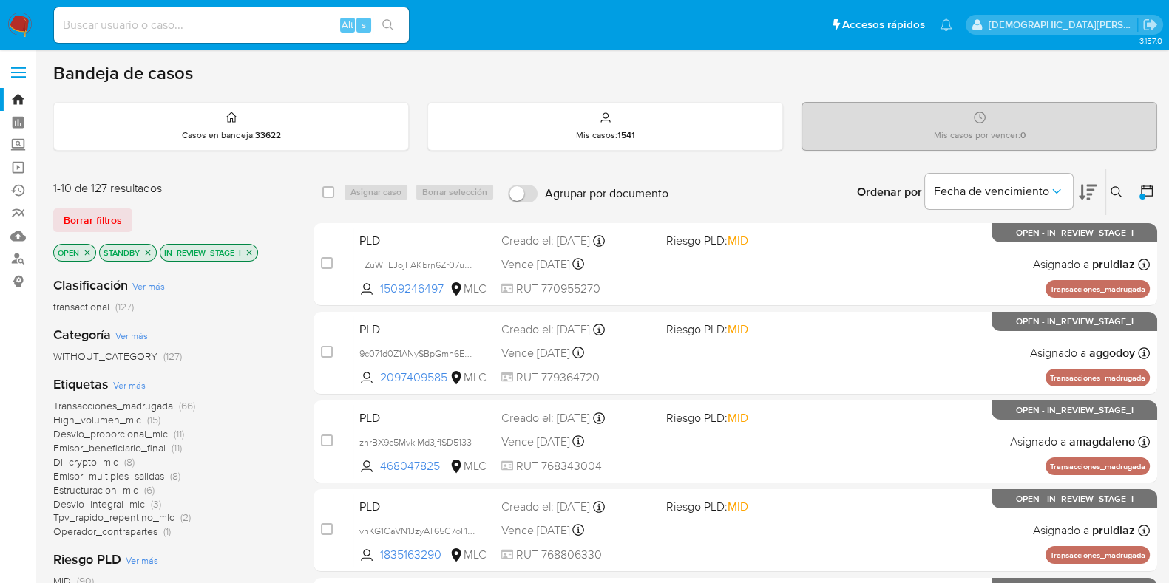
click at [250, 248] on icon "close-filter" at bounding box center [249, 252] width 9 height 9
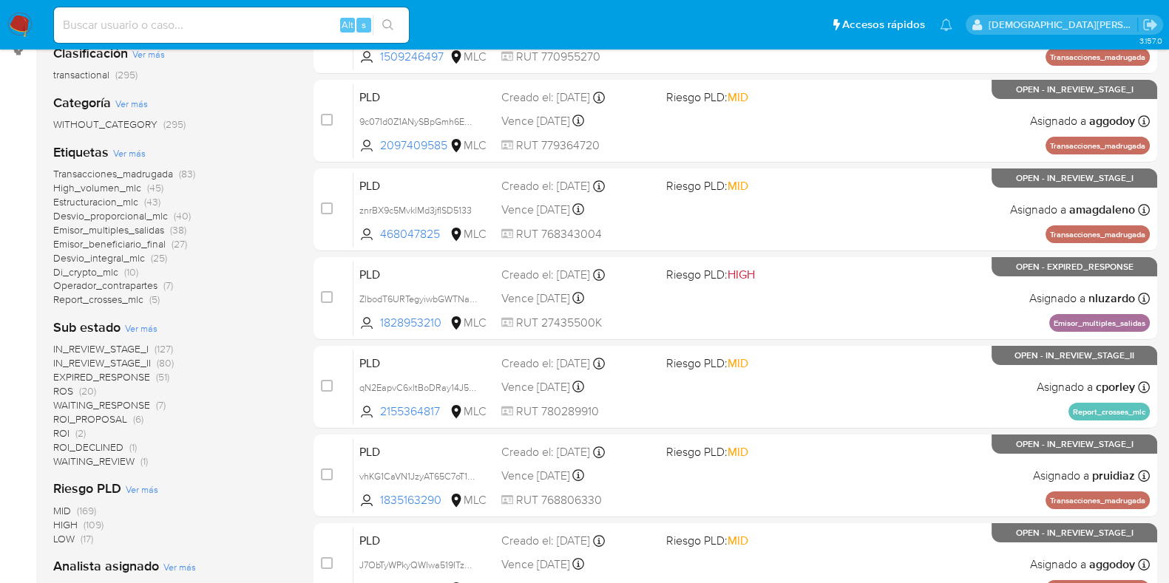
scroll to position [277, 0]
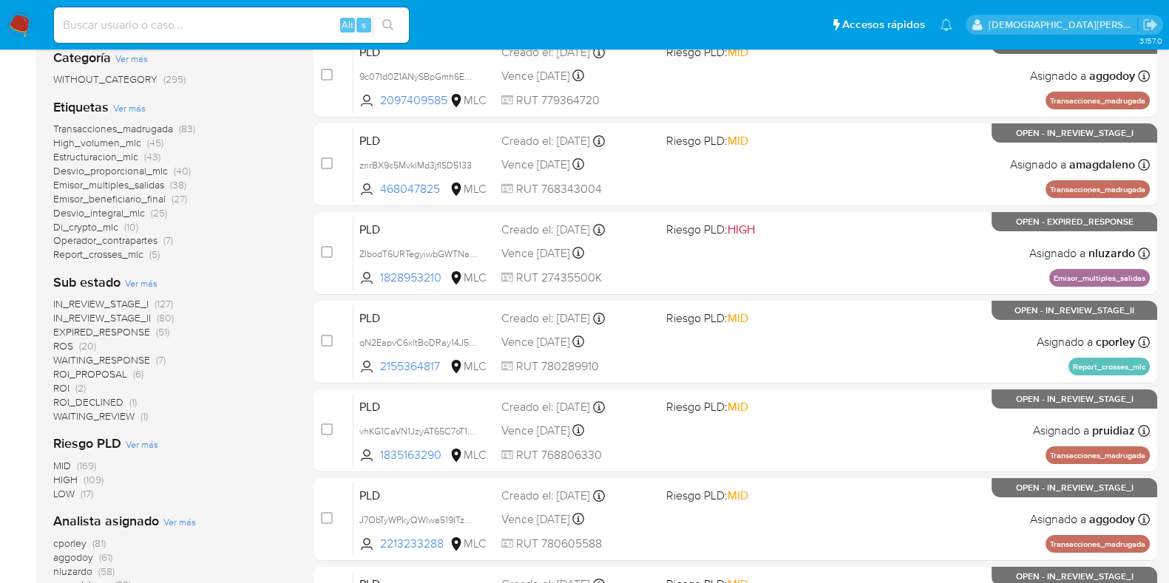
click at [62, 344] on span "ROS" at bounding box center [63, 346] width 20 height 15
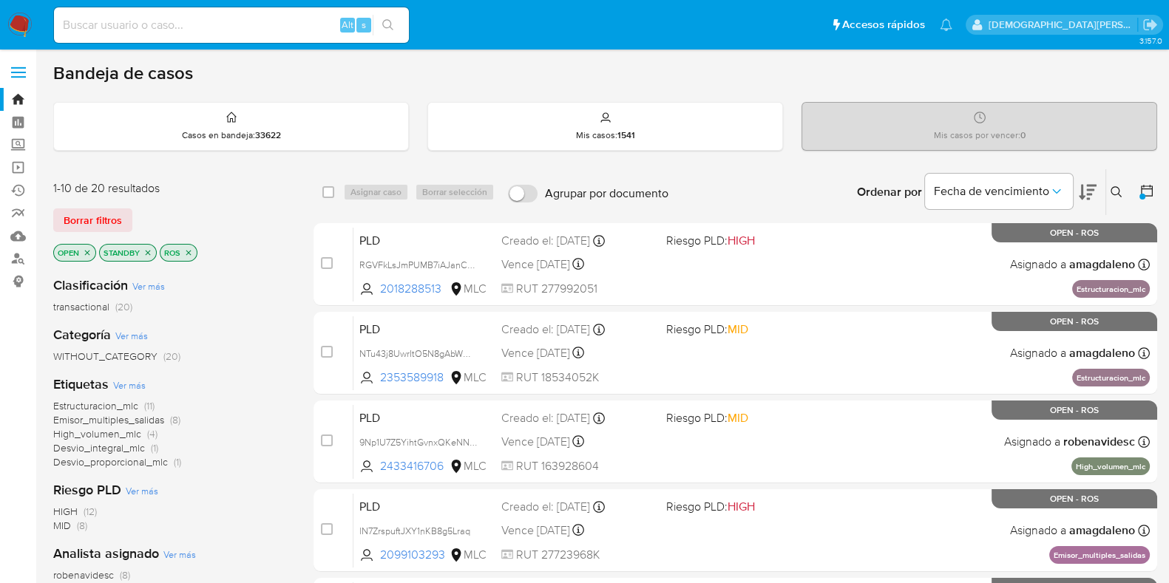
click at [192, 253] on icon "close-filter" at bounding box center [188, 252] width 9 height 9
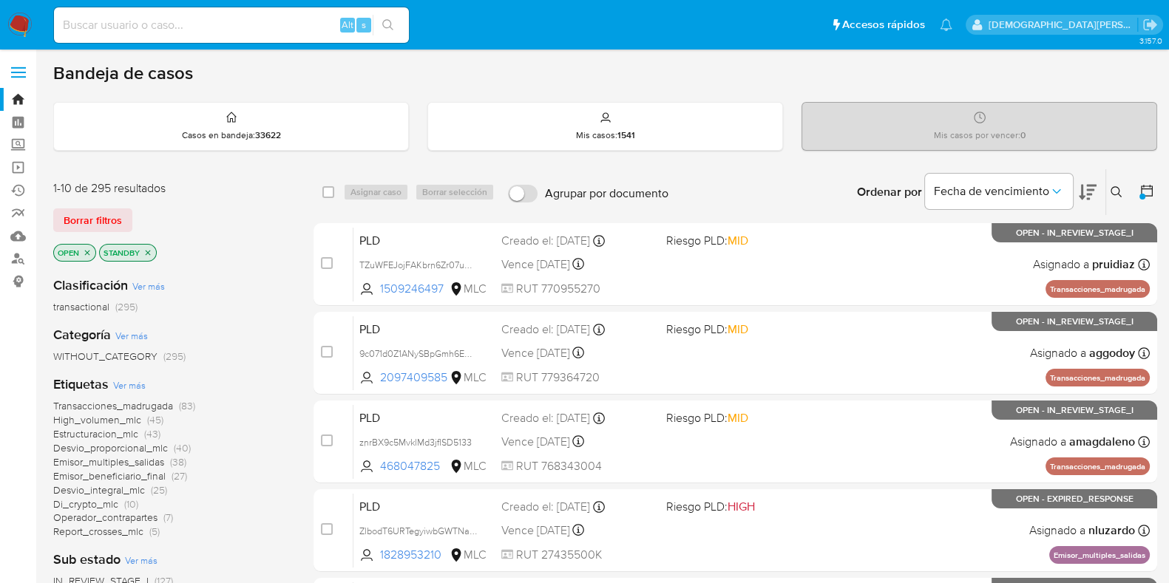
click at [88, 252] on icon "close-filter" at bounding box center [87, 252] width 5 height 5
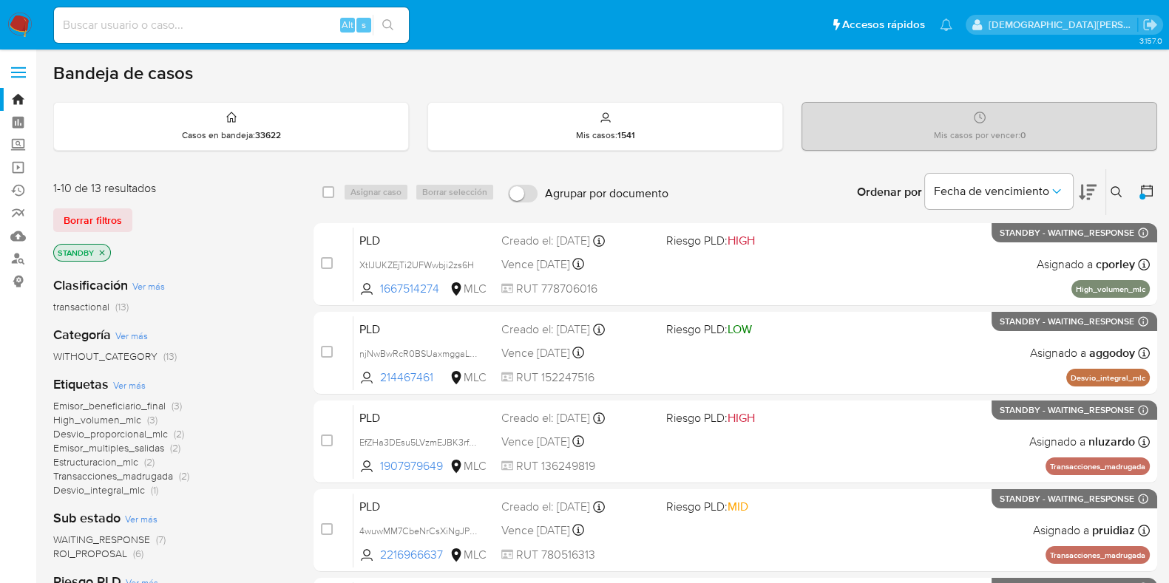
click at [99, 251] on icon "close-filter" at bounding box center [102, 252] width 9 height 9
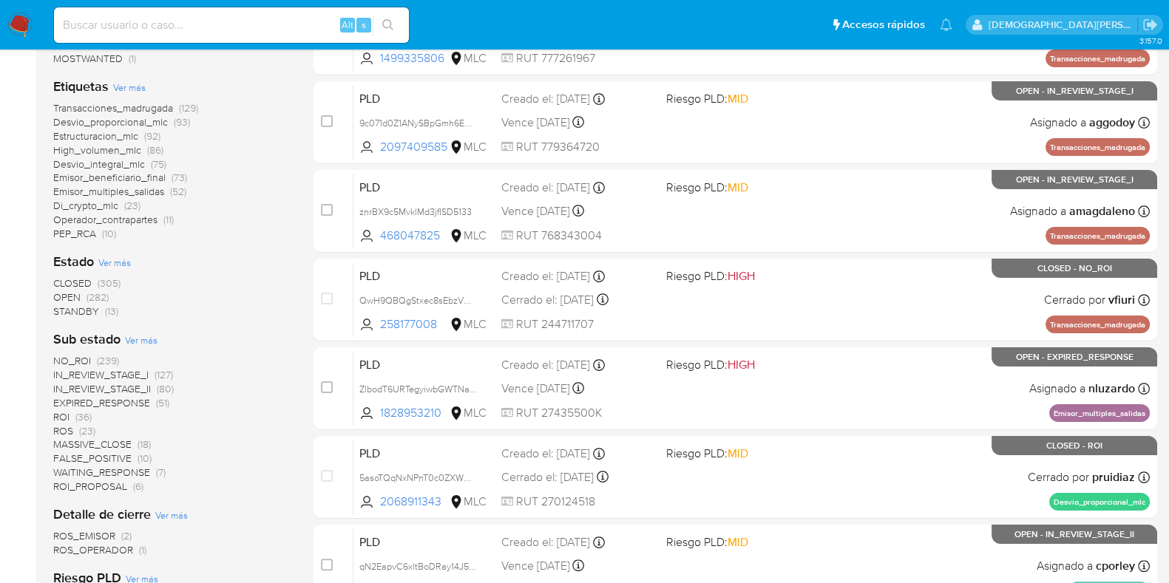
scroll to position [369, 0]
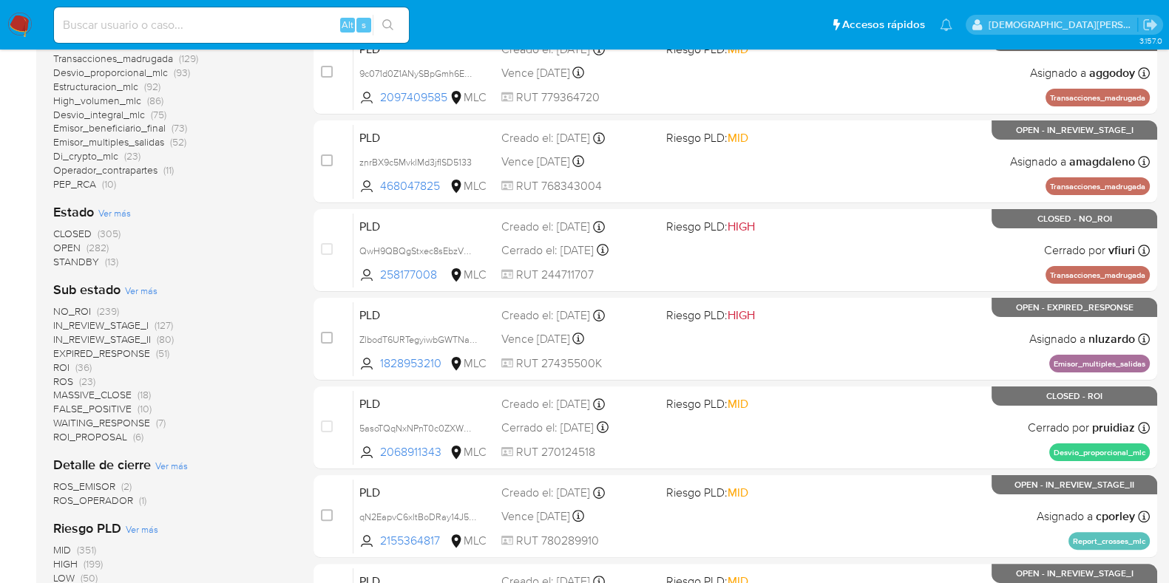
click at [138, 336] on span "IN_REVIEW_STAGE_II" at bounding box center [102, 339] width 98 height 15
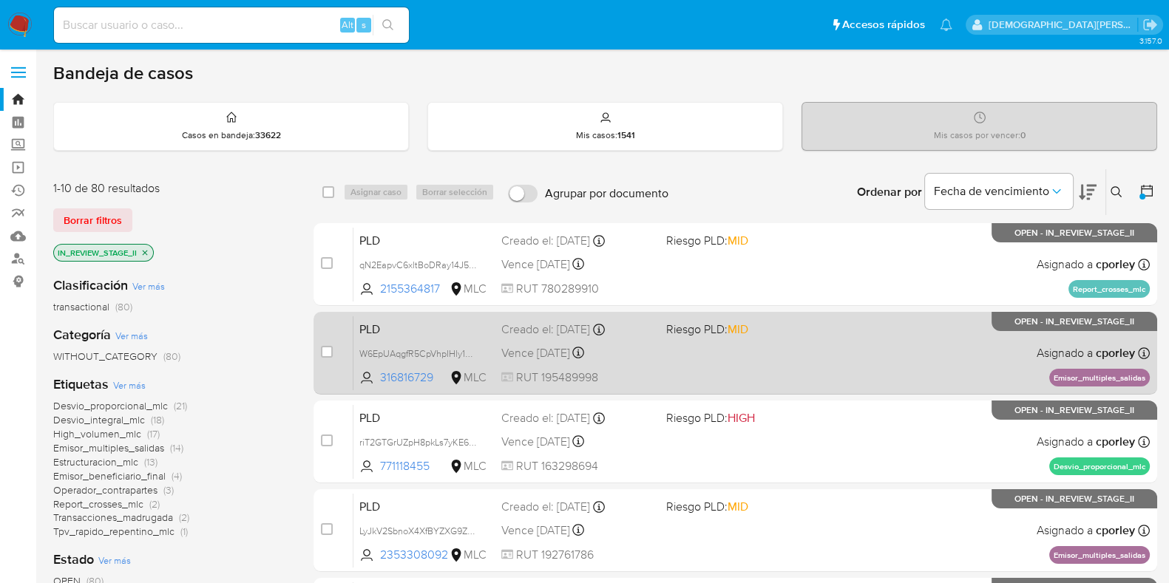
click at [692, 356] on div "PLD W6EpUAqgfR5CpVhpIHly1u4A 316816729 MLC Riesgo PLD: MID Creado el: 12/06/202…" at bounding box center [751, 353] width 796 height 75
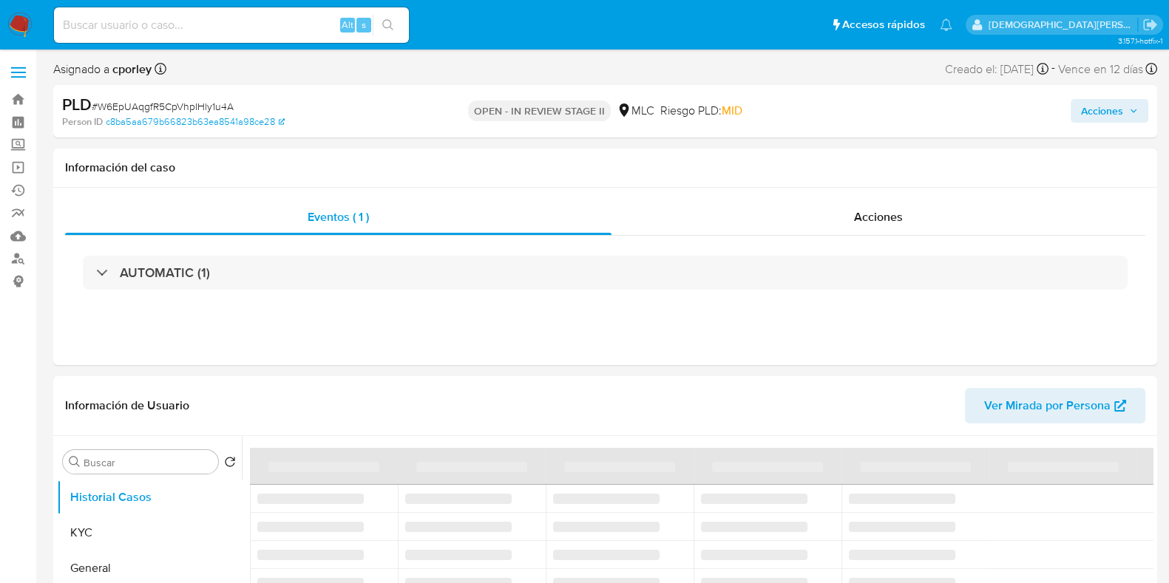
select select "10"
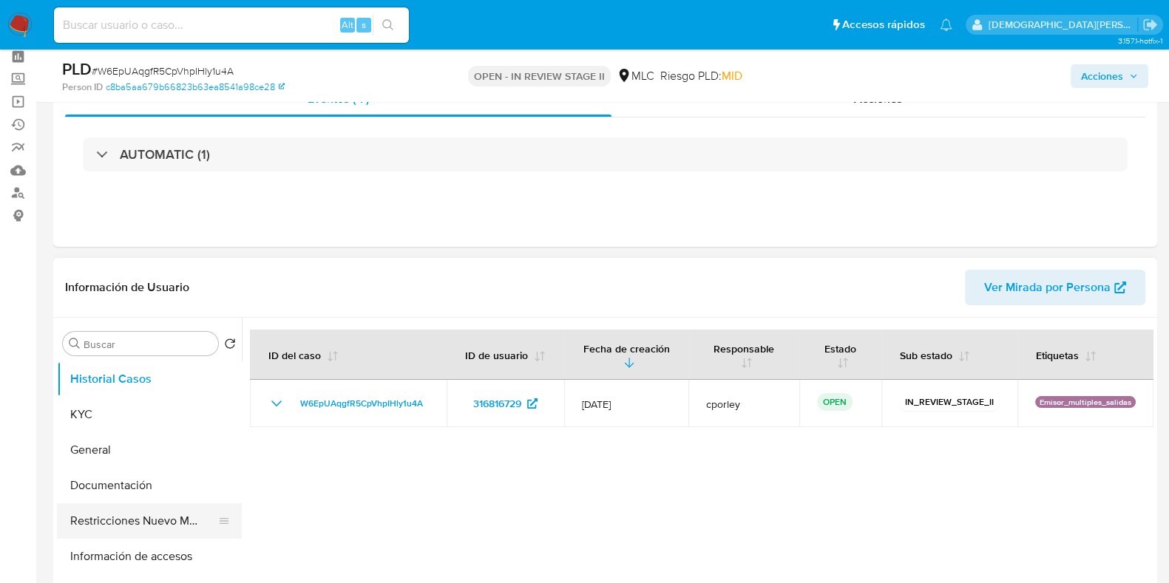
scroll to position [184, 0]
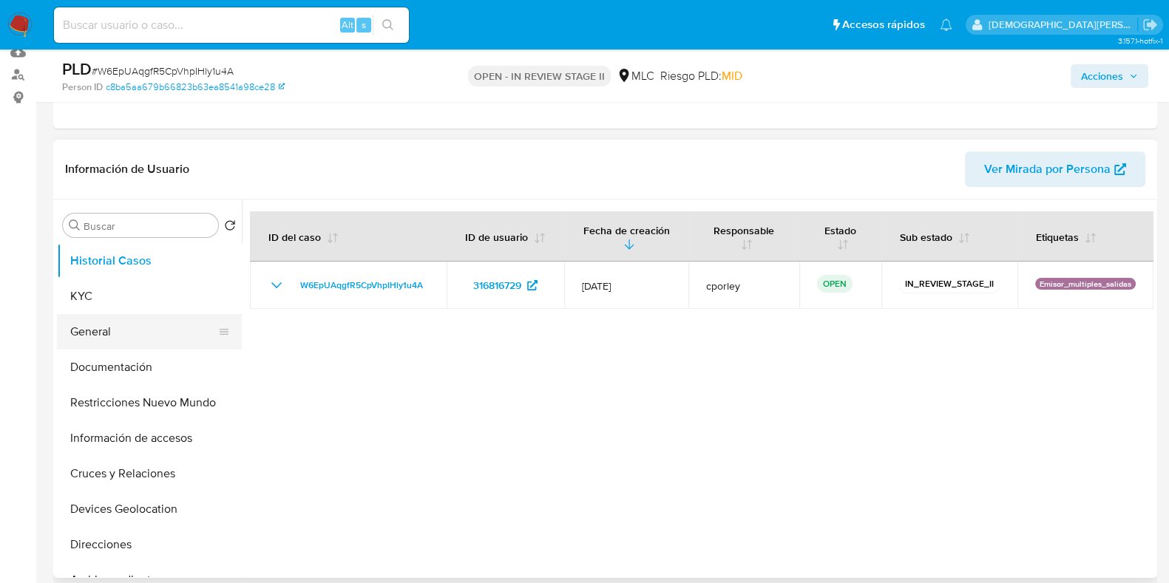
click at [137, 324] on button "General" at bounding box center [143, 331] width 173 height 35
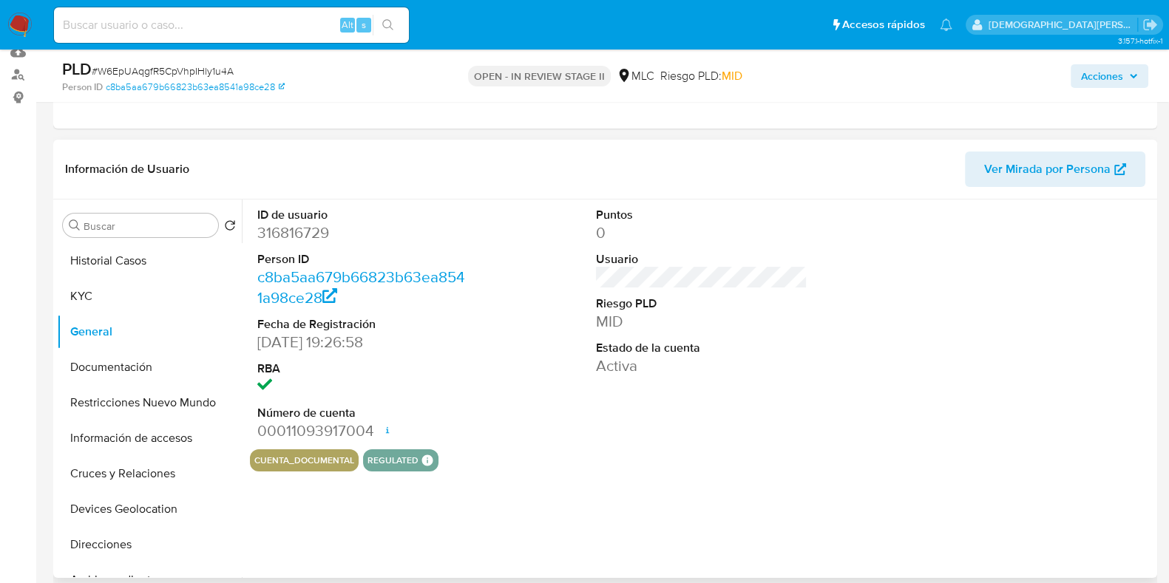
click at [288, 227] on dd "316816729" at bounding box center [363, 233] width 212 height 21
copy dd "316816729"
click at [112, 365] on button "Documentación" at bounding box center [143, 367] width 173 height 35
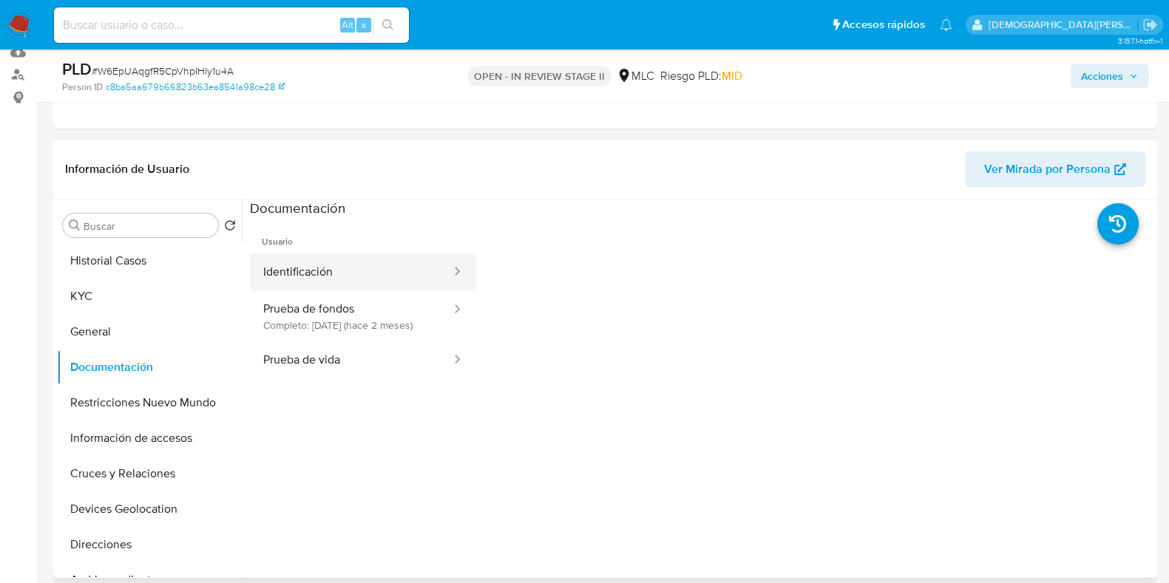
click at [318, 272] on button "Identificación" at bounding box center [351, 273] width 203 height 38
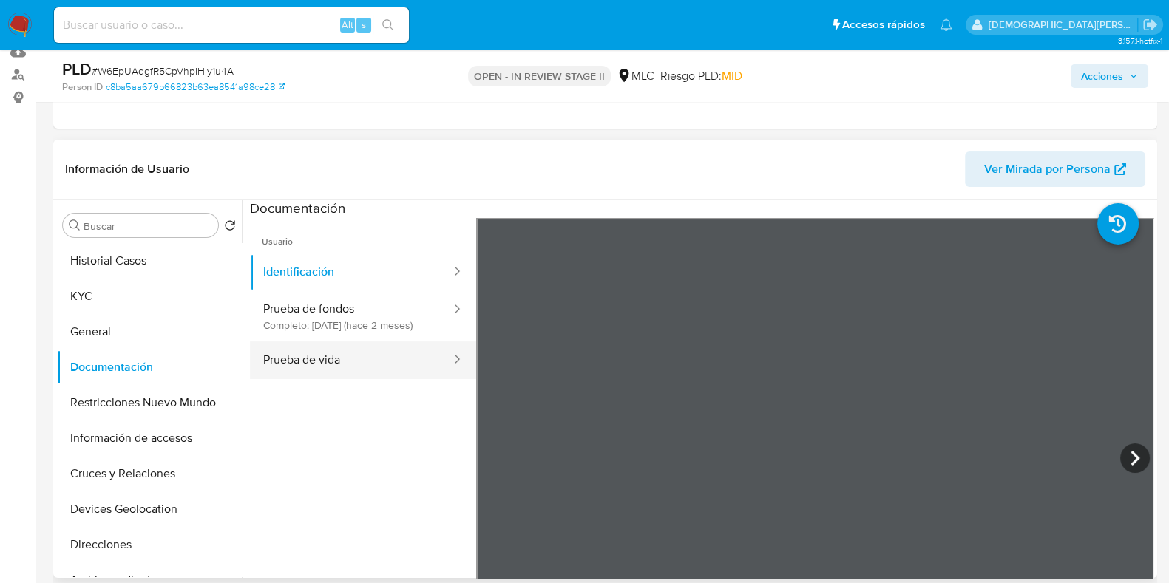
click at [322, 379] on button "Prueba de vida" at bounding box center [351, 361] width 203 height 38
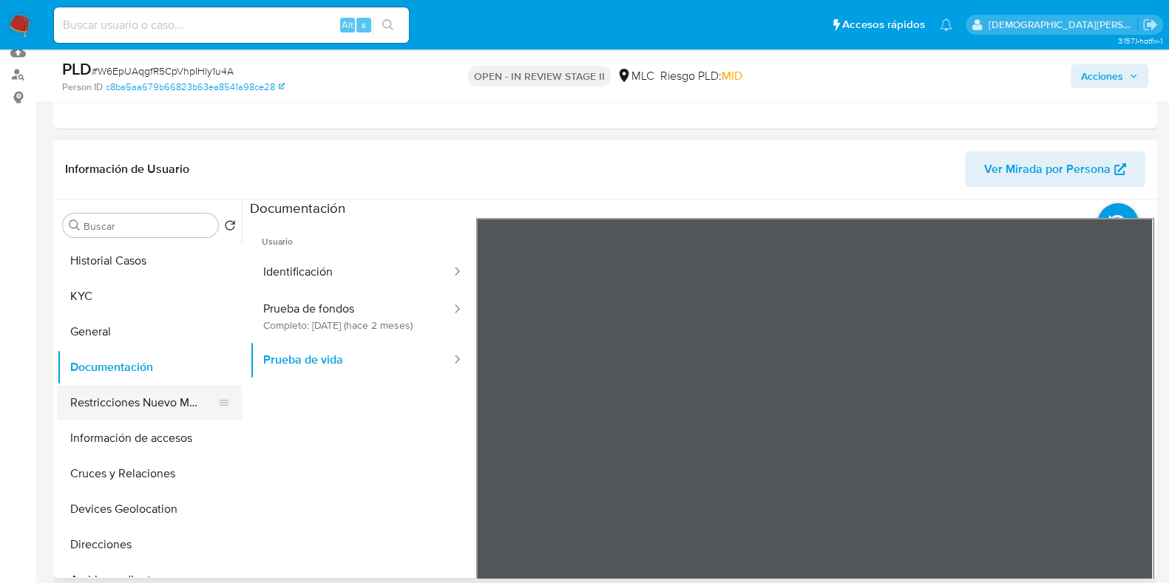
click at [150, 393] on button "Restricciones Nuevo Mundo" at bounding box center [143, 402] width 173 height 35
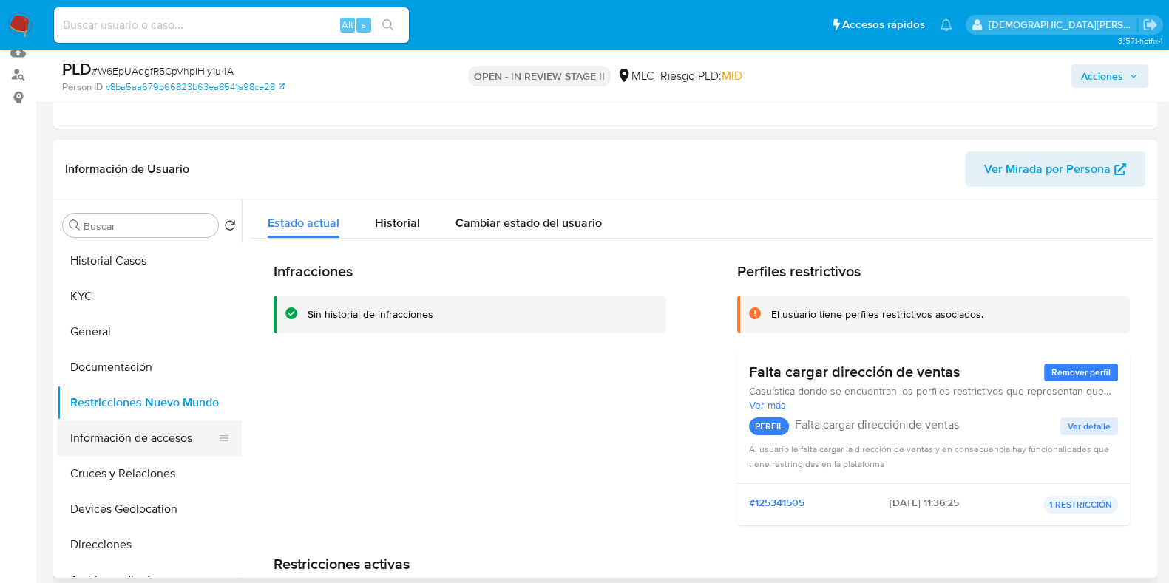
click at [164, 436] on button "Información de accesos" at bounding box center [143, 438] width 173 height 35
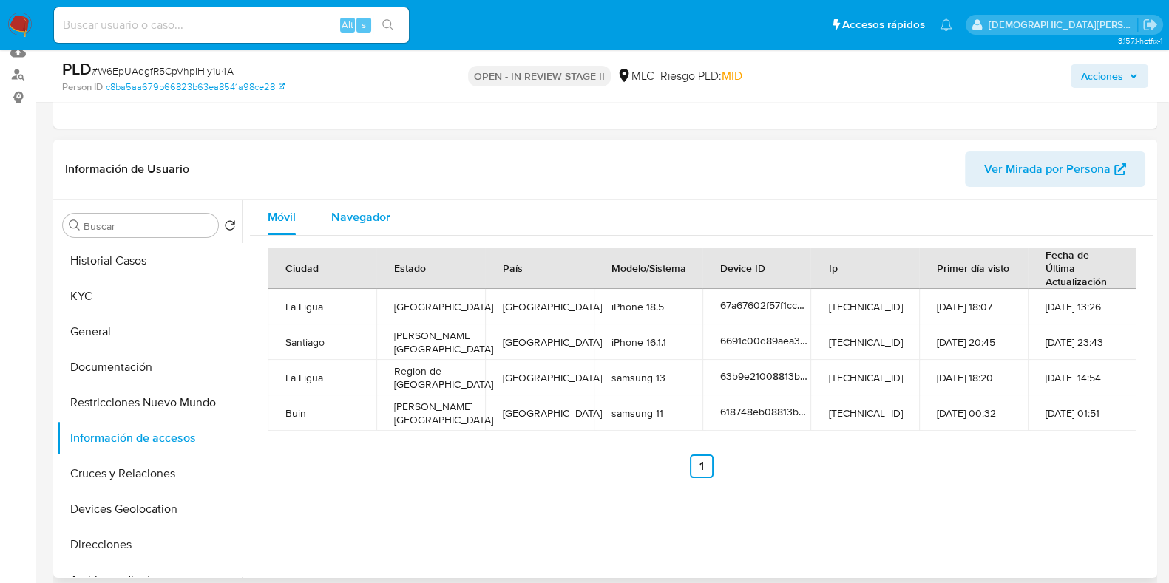
click at [342, 220] on span "Navegador" at bounding box center [360, 217] width 59 height 17
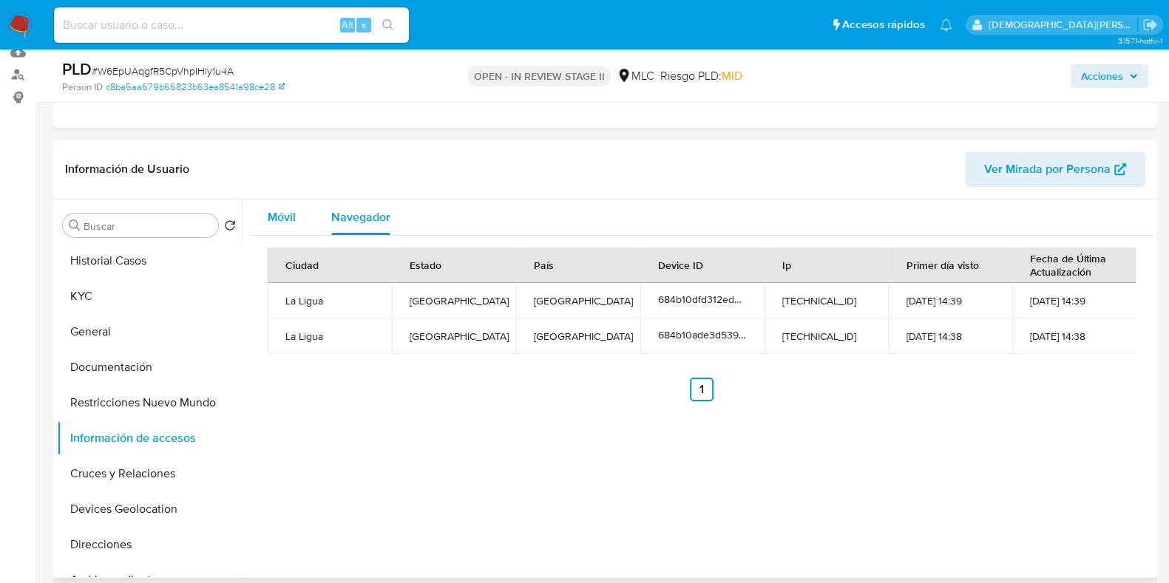
click at [283, 219] on span "Móvil" at bounding box center [282, 217] width 28 height 17
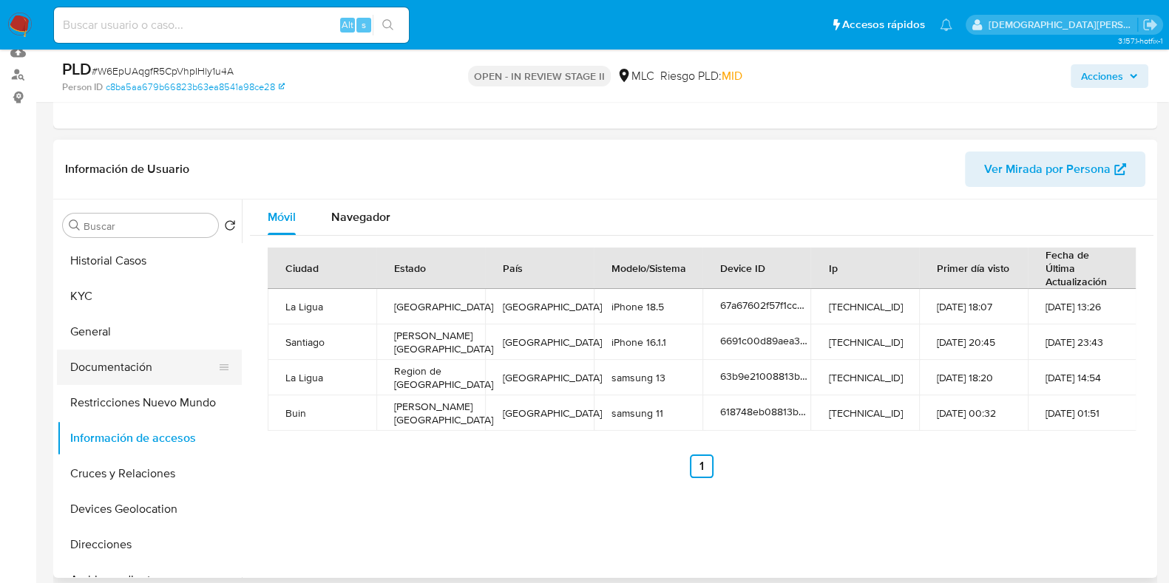
scroll to position [92, 0]
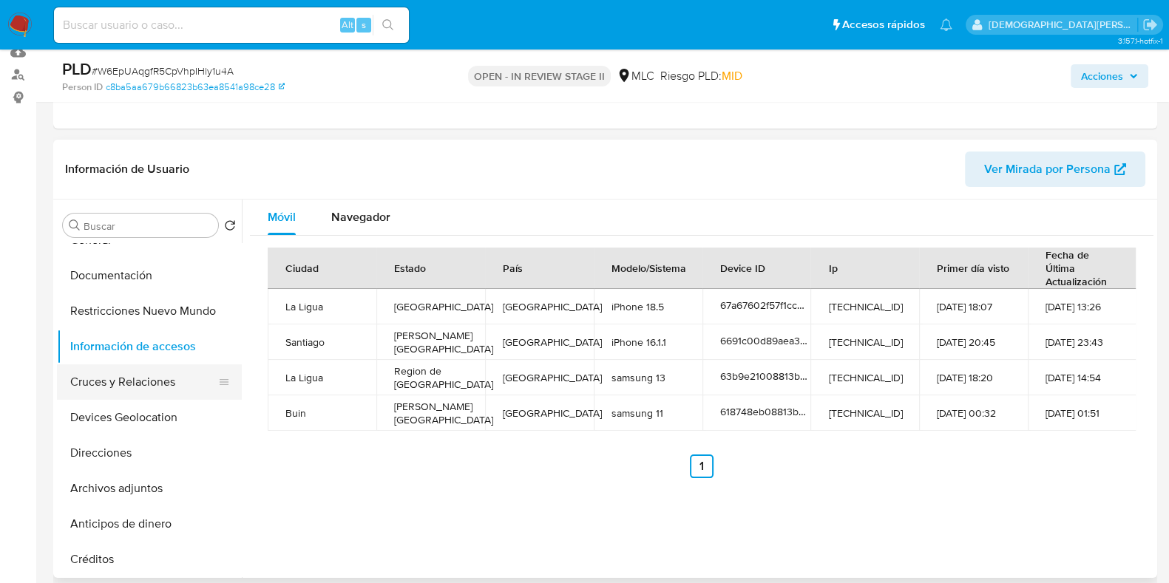
click at [115, 390] on button "Cruces y Relaciones" at bounding box center [143, 382] width 173 height 35
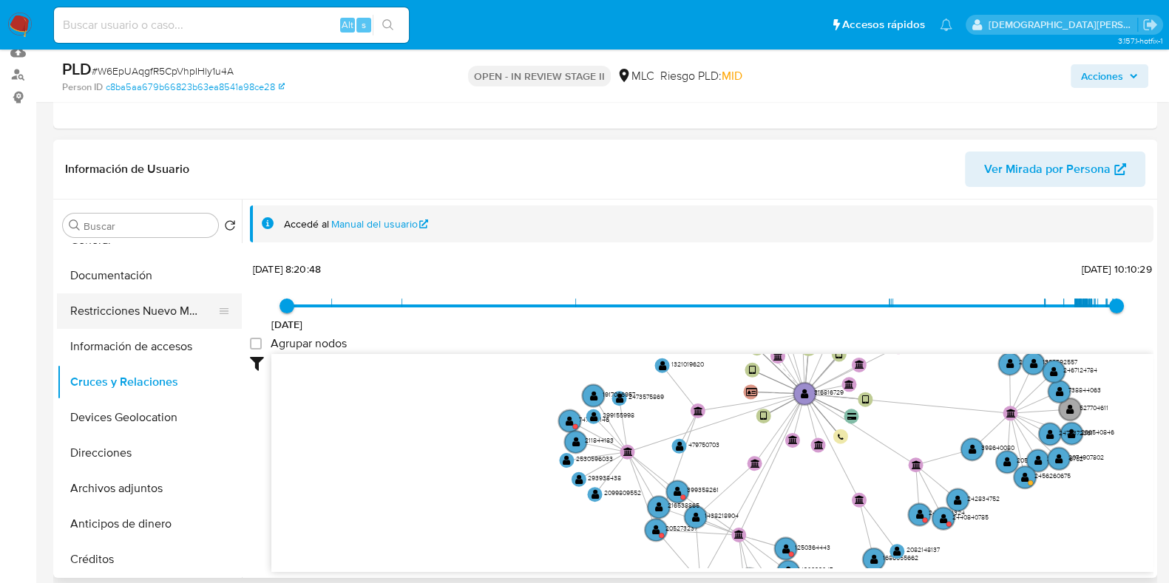
click at [95, 317] on button "Restricciones Nuevo Mundo" at bounding box center [143, 311] width 173 height 35
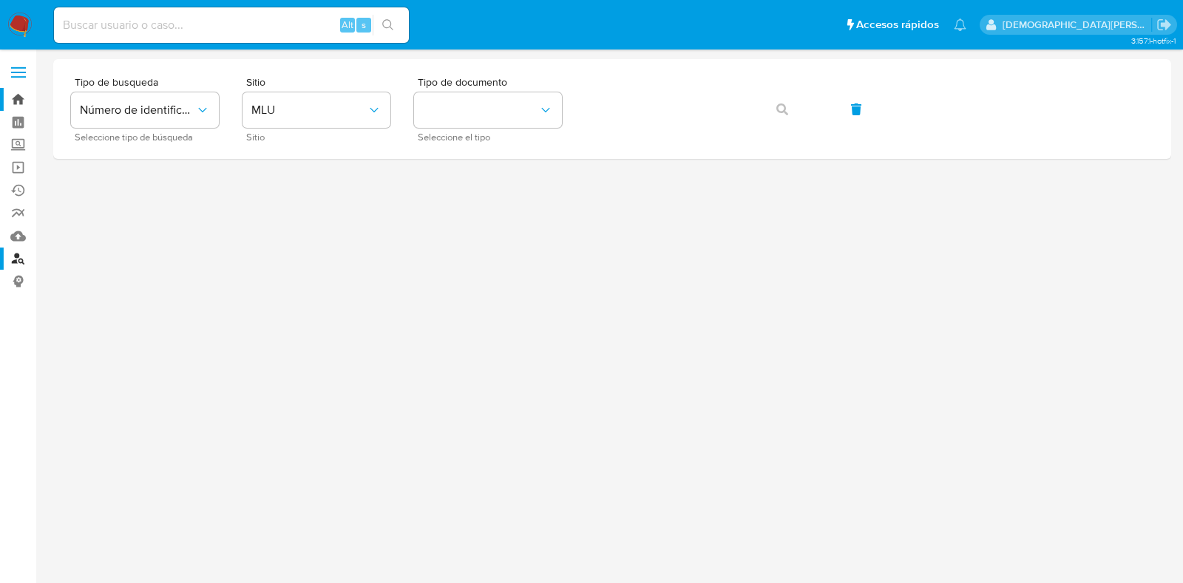
click at [21, 102] on link "Bandeja" at bounding box center [88, 99] width 176 height 23
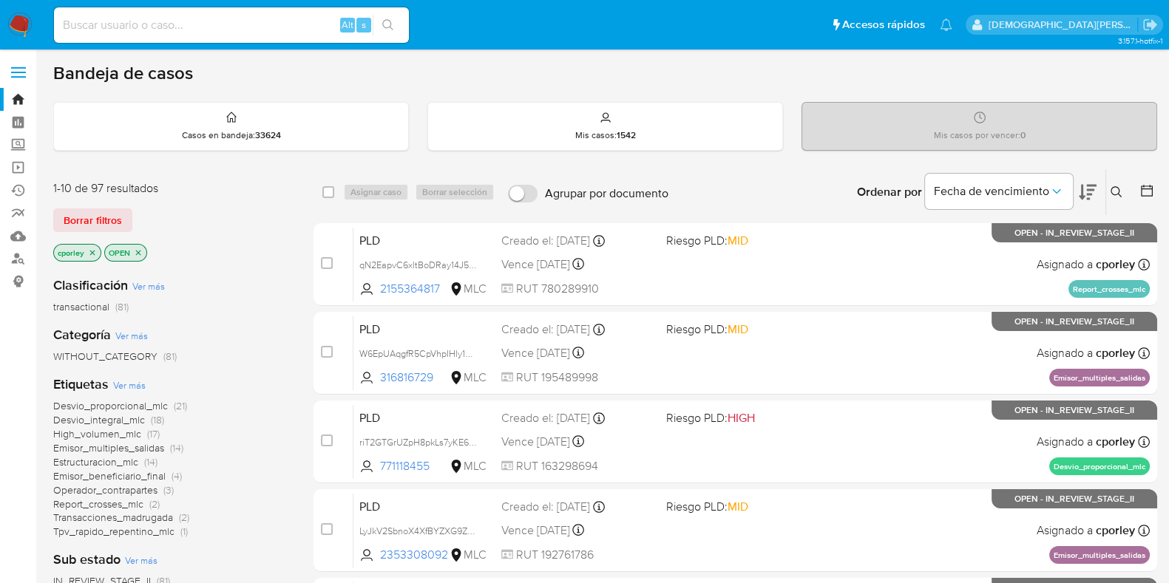
click at [1149, 189] on icon at bounding box center [1147, 190] width 15 height 15
click at [1149, 191] on icon at bounding box center [1147, 190] width 15 height 15
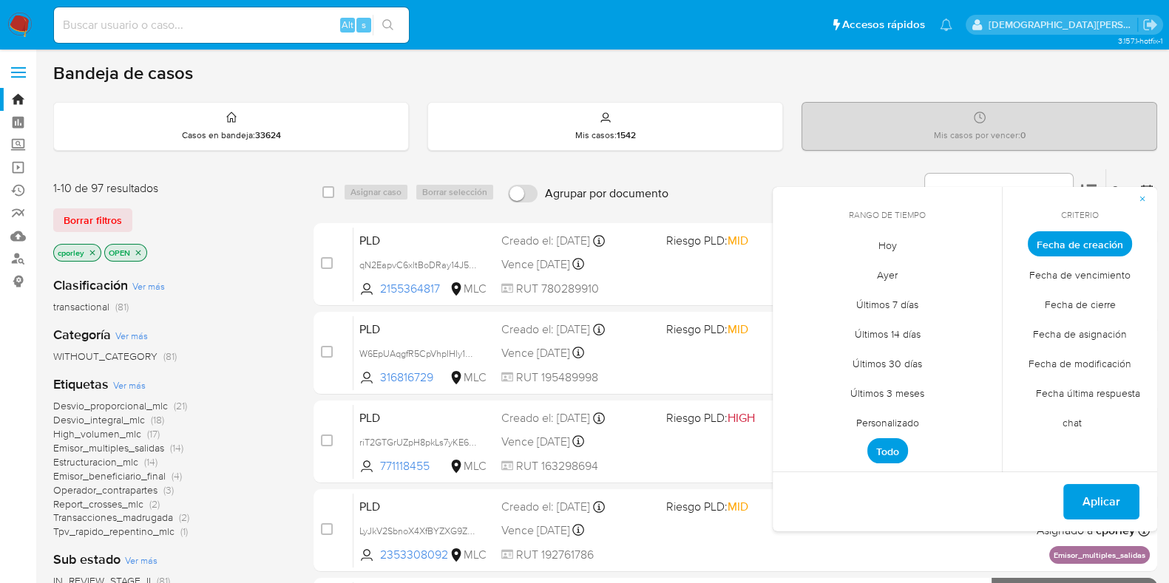
click at [905, 415] on span "Personalizado" at bounding box center [888, 422] width 94 height 30
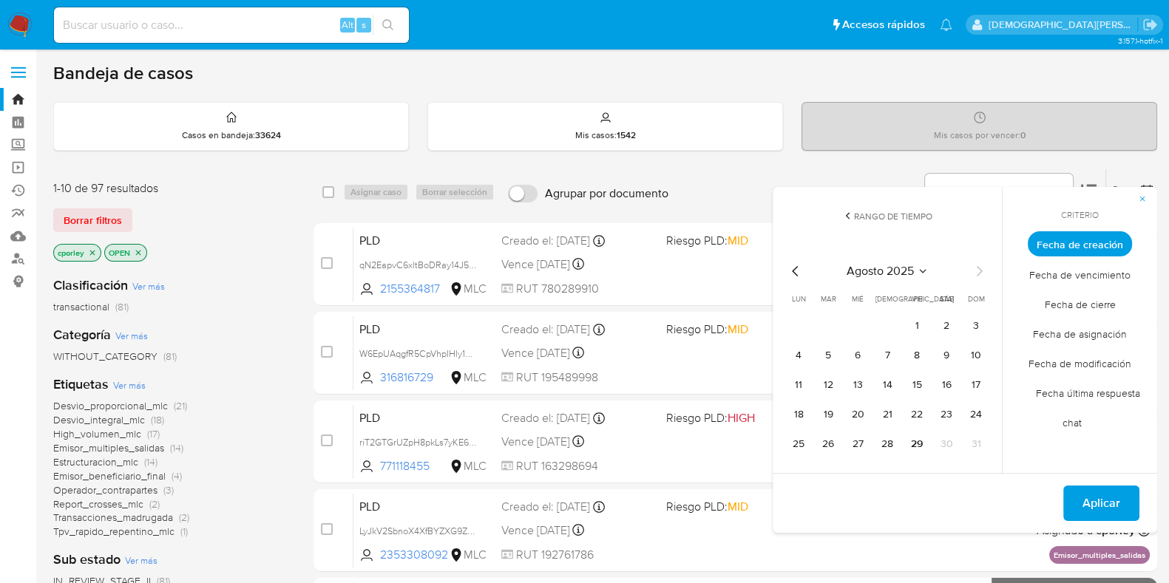
click at [795, 271] on icon "Mes anterior" at bounding box center [796, 272] width 18 height 18
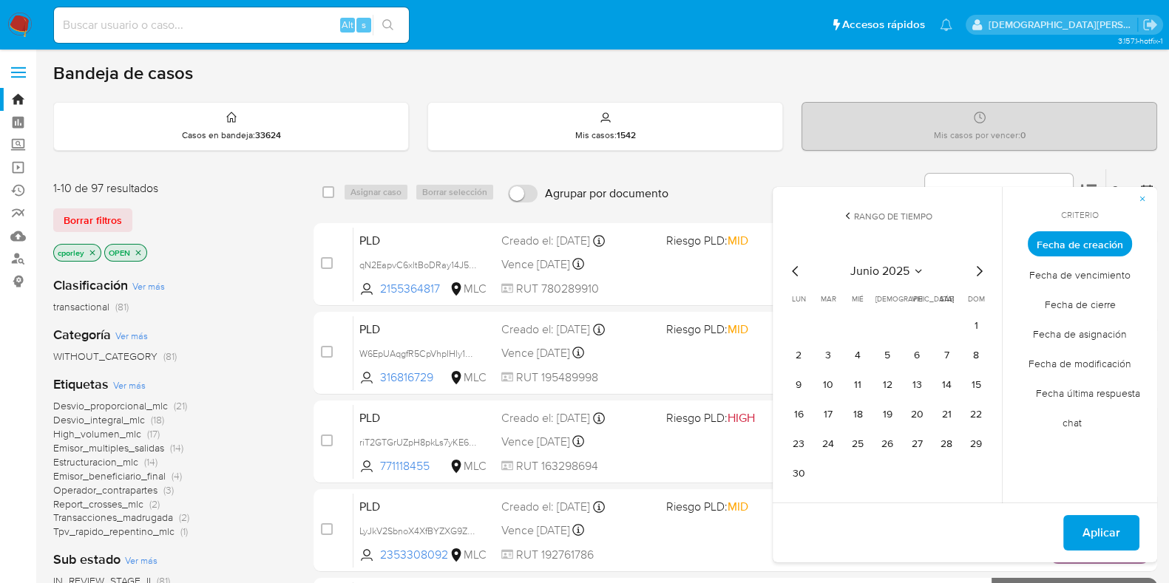
click at [795, 271] on icon "Mes anterior" at bounding box center [796, 272] width 18 height 18
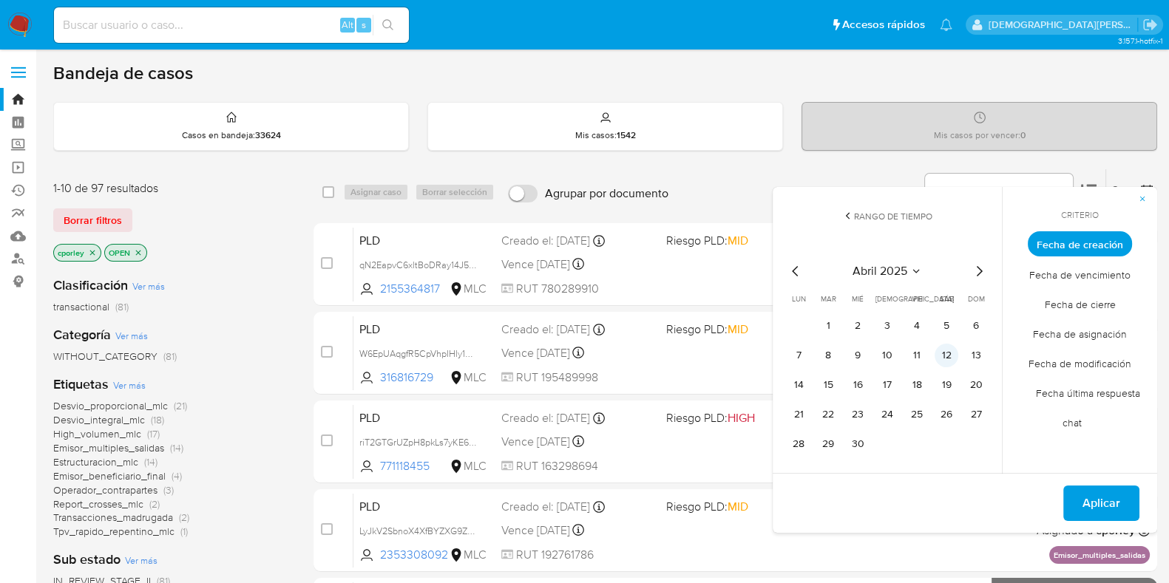
click at [954, 356] on button "12" at bounding box center [947, 356] width 24 height 24
click at [1097, 504] on span "Aplicar" at bounding box center [1102, 503] width 38 height 33
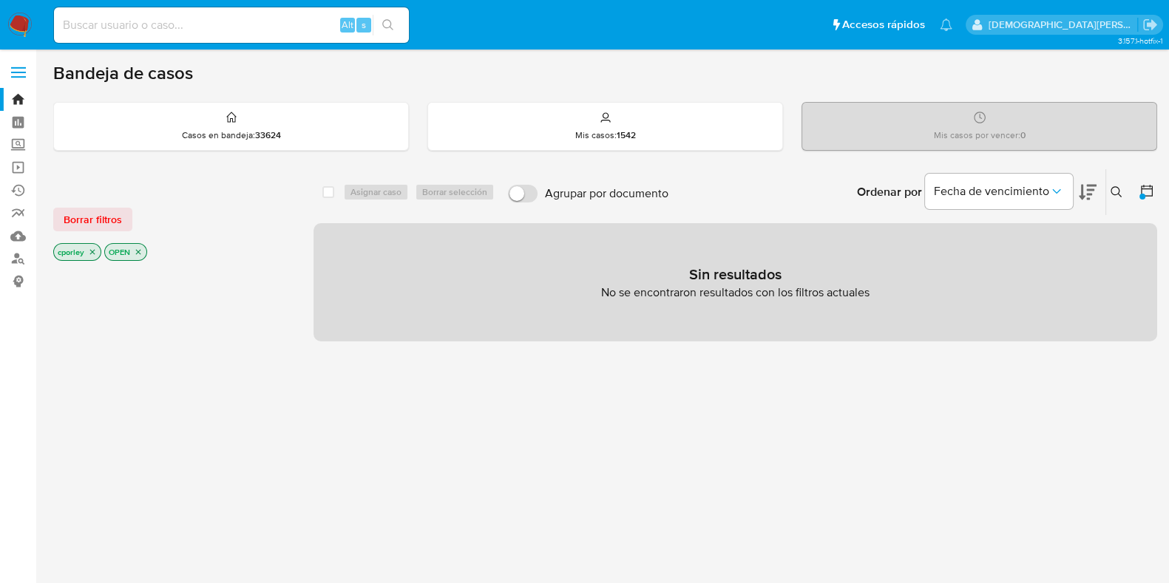
click at [136, 250] on icon "close-filter" at bounding box center [138, 252] width 5 height 5
click at [92, 249] on icon "close-filter" at bounding box center [92, 252] width 9 height 9
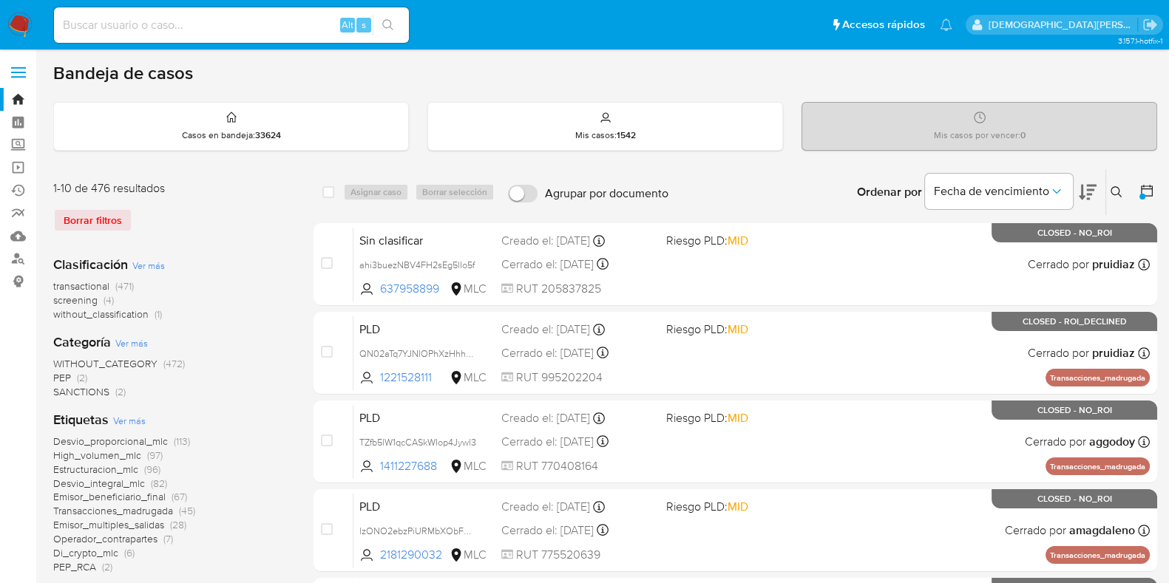
click at [1146, 185] on icon at bounding box center [1147, 191] width 12 height 12
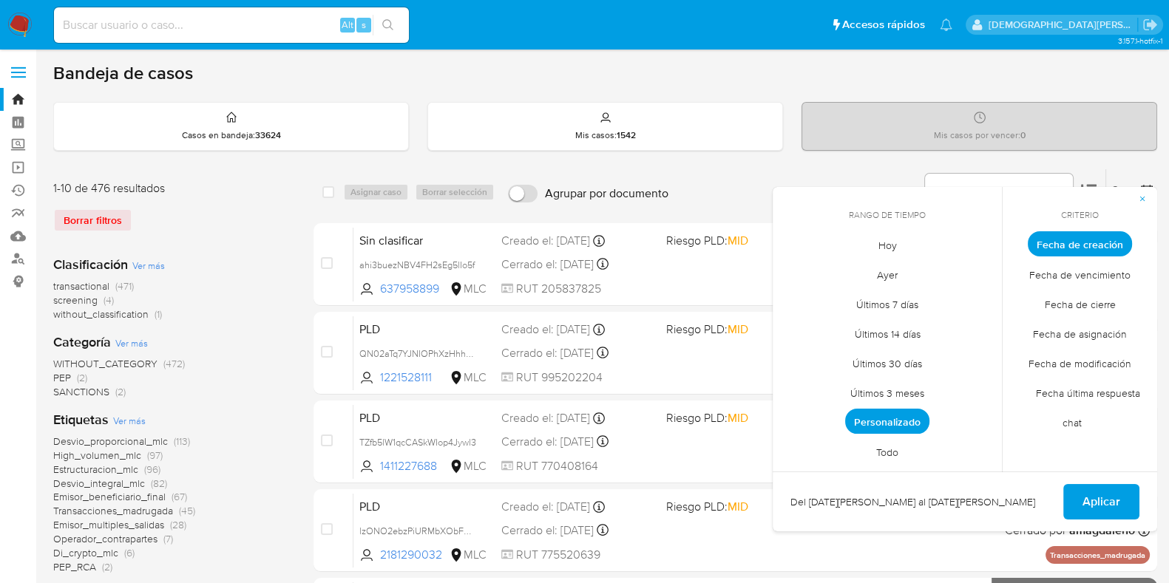
click at [904, 415] on span "Personalizado" at bounding box center [887, 421] width 84 height 25
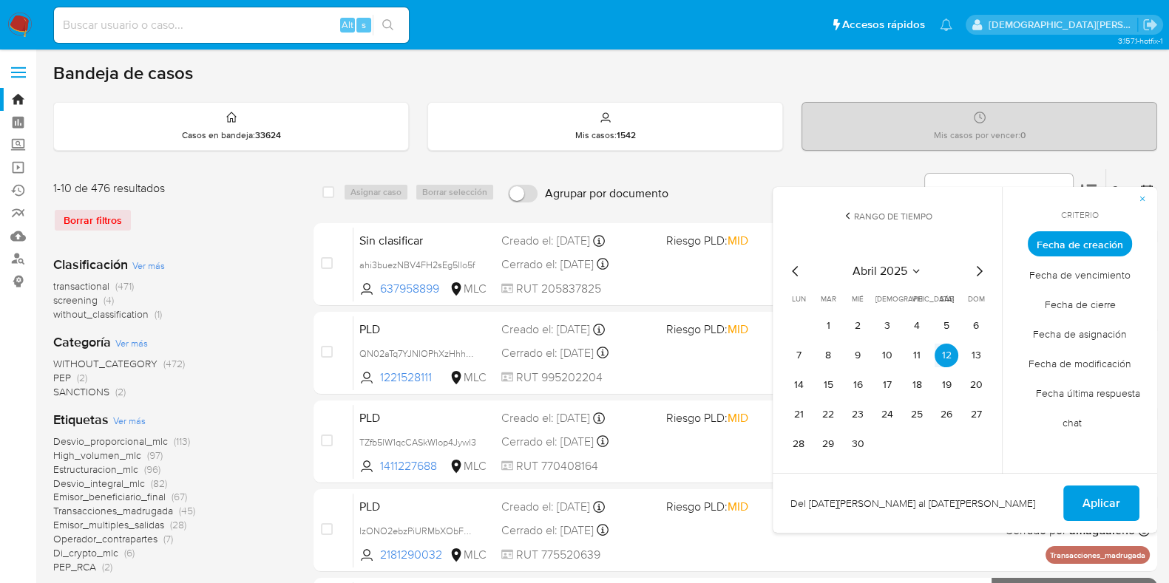
click at [978, 271] on icon "Mes siguiente" at bounding box center [979, 272] width 18 height 18
click at [797, 393] on button "12" at bounding box center [799, 385] width 24 height 24
click at [1094, 498] on span "Aplicar" at bounding box center [1102, 503] width 38 height 33
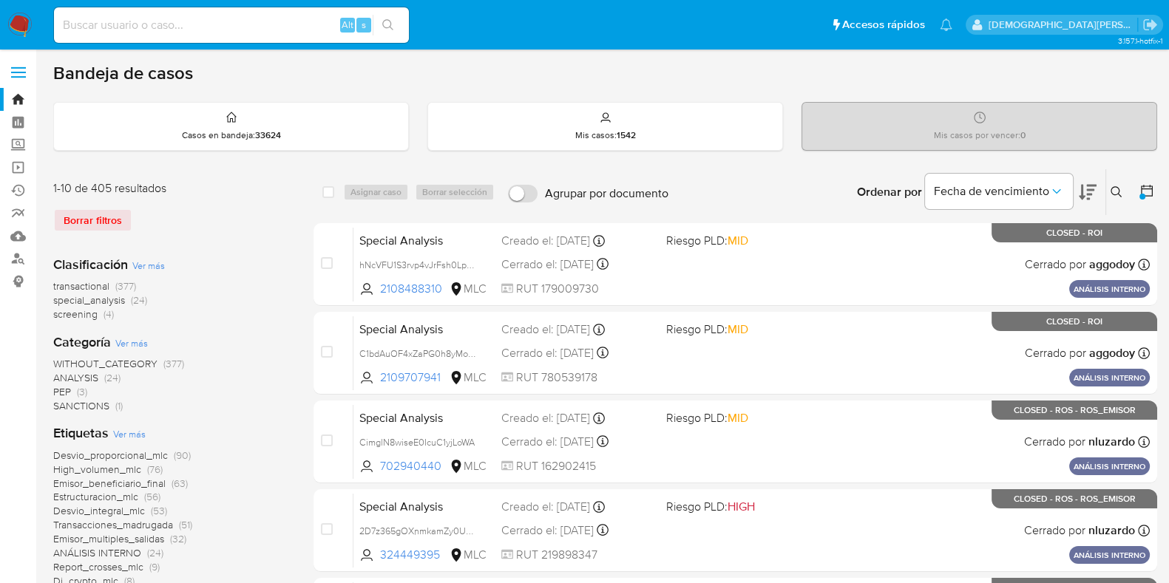
click at [1145, 186] on icon at bounding box center [1147, 190] width 15 height 15
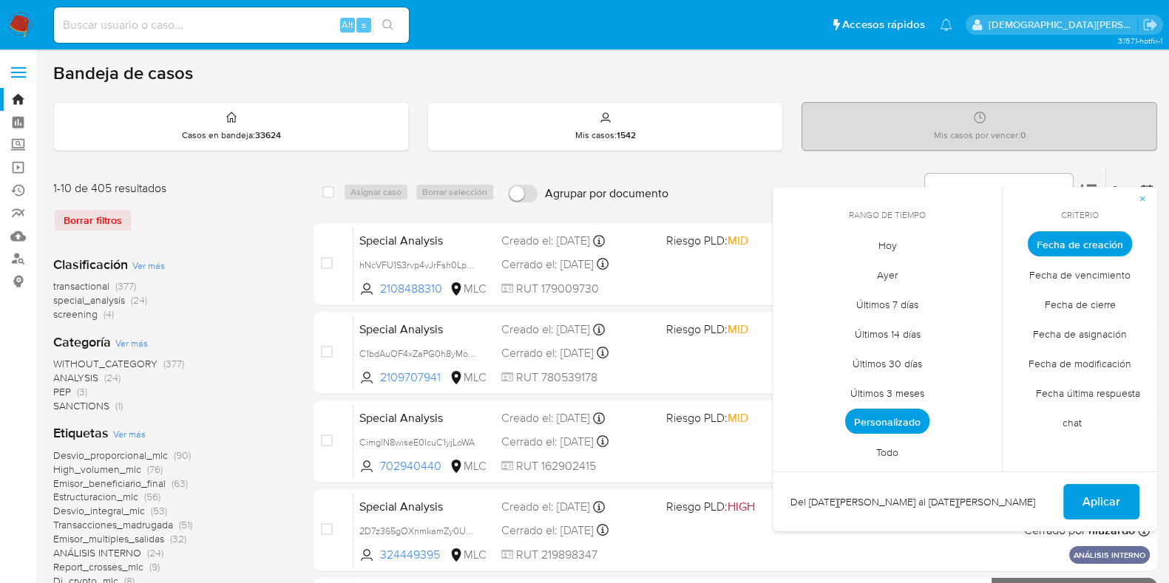
click at [899, 423] on span "Personalizado" at bounding box center [887, 421] width 84 height 25
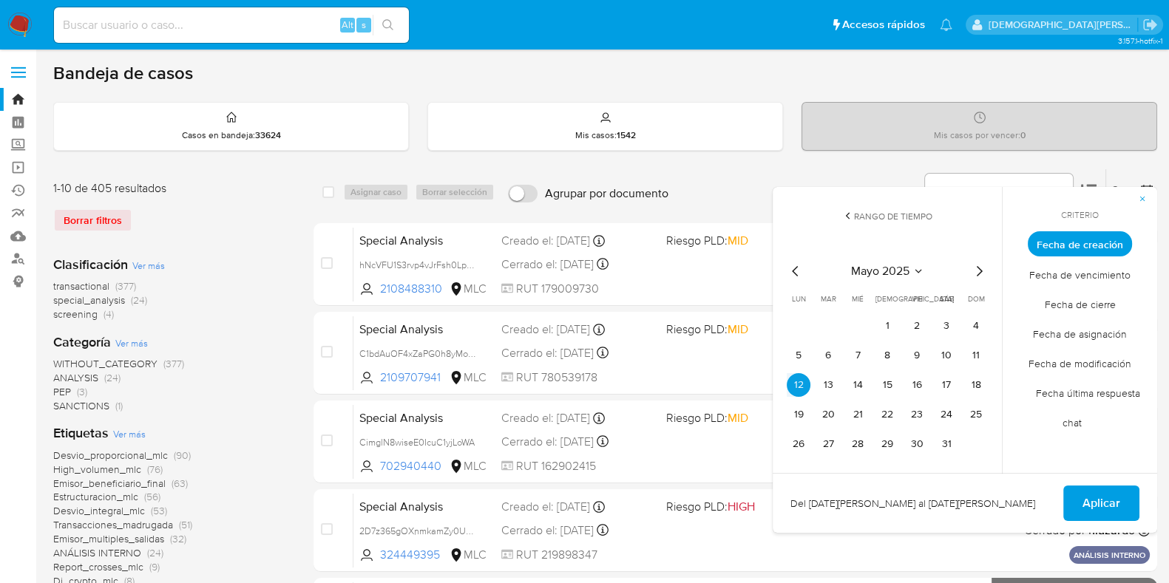
click at [980, 265] on icon "Mes siguiente" at bounding box center [979, 272] width 18 height 18
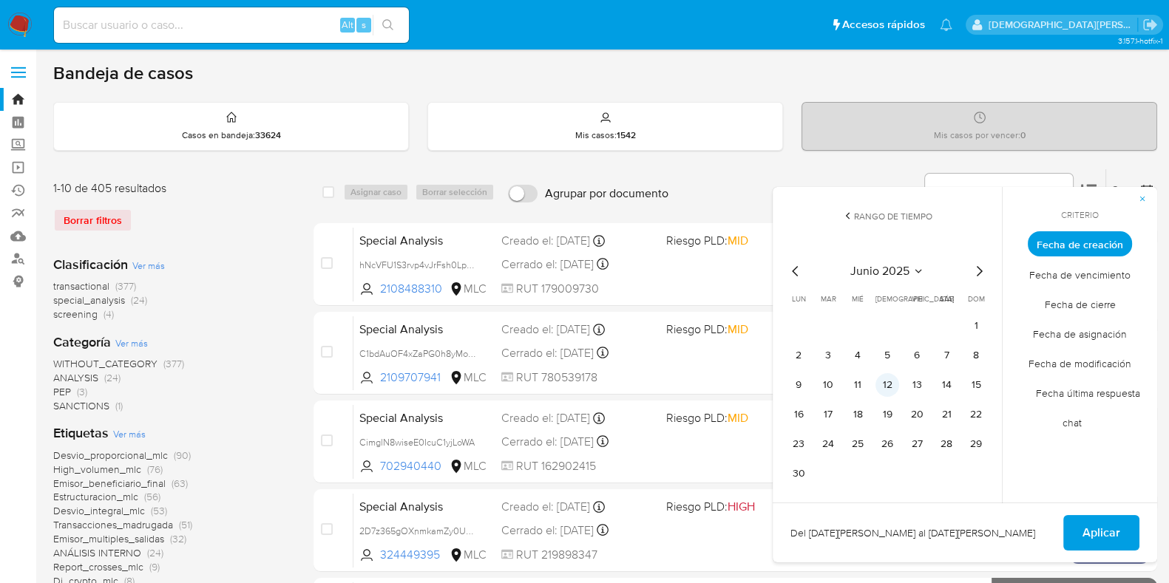
click at [879, 385] on button "12" at bounding box center [888, 385] width 24 height 24
click at [879, 386] on button "12" at bounding box center [888, 385] width 24 height 24
click at [1092, 531] on span "Aplicar" at bounding box center [1102, 533] width 38 height 33
